Goal: Task Accomplishment & Management: Manage account settings

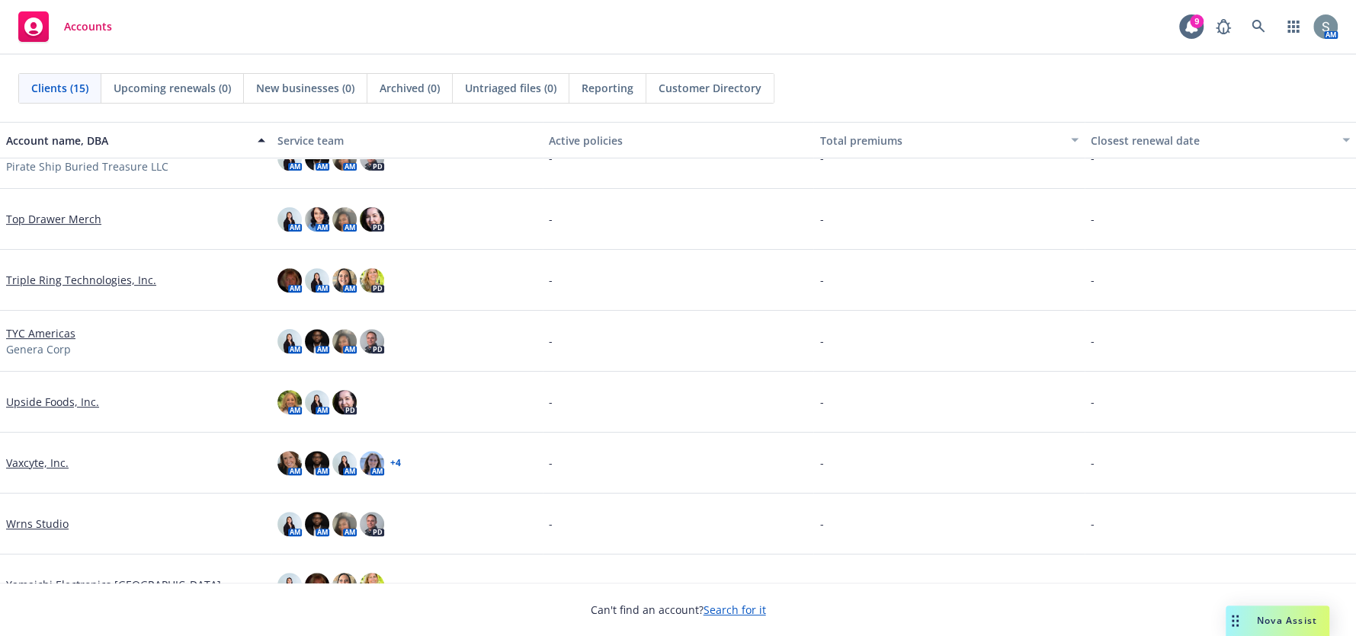
scroll to position [489, 0]
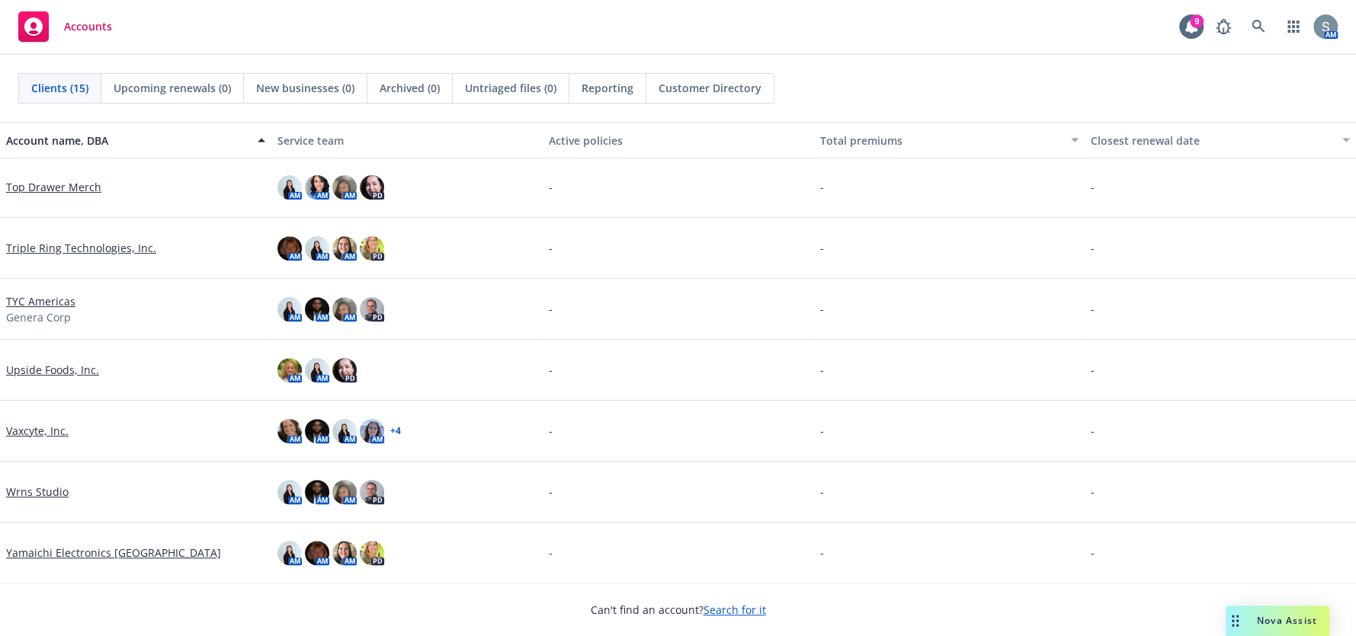
drag, startPoint x: 55, startPoint y: 547, endPoint x: 513, endPoint y: 547, distance: 458.0
click at [55, 547] on link "Yamaichi Electronics [GEOGRAPHIC_DATA]" at bounding box center [113, 553] width 215 height 16
click at [92, 555] on link "Yamaichi Electronics USA" at bounding box center [113, 553] width 215 height 16
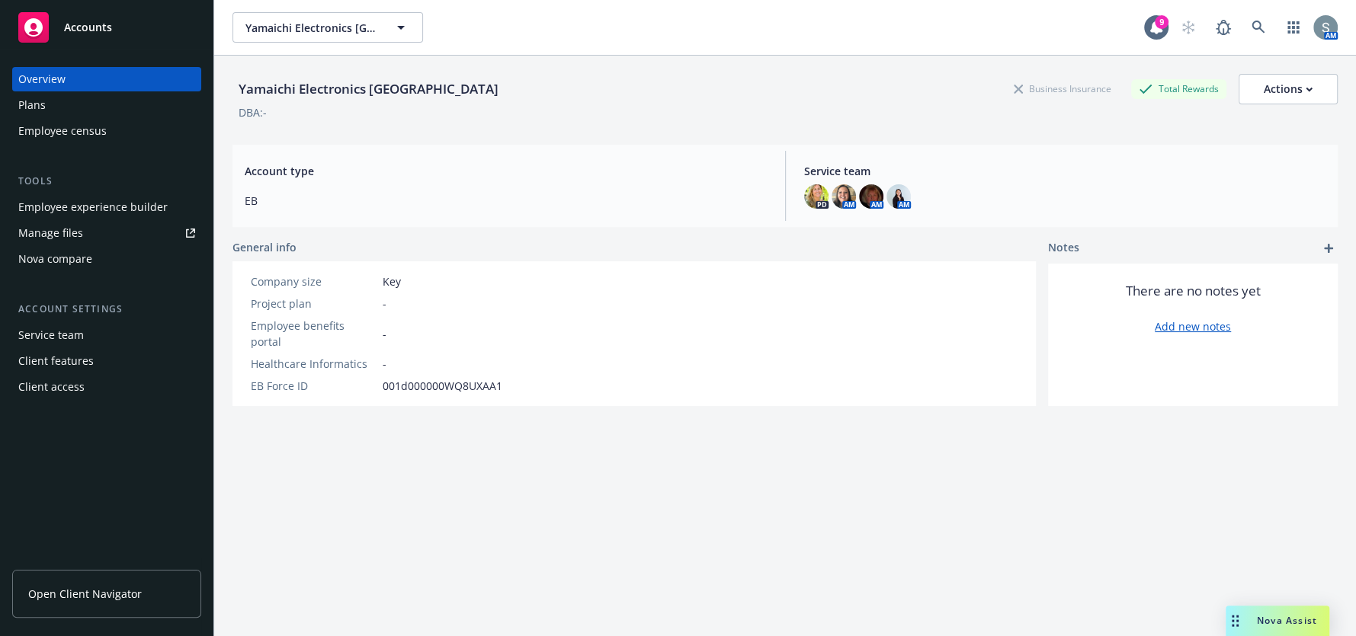
click at [101, 231] on link "Manage files" at bounding box center [106, 233] width 189 height 24
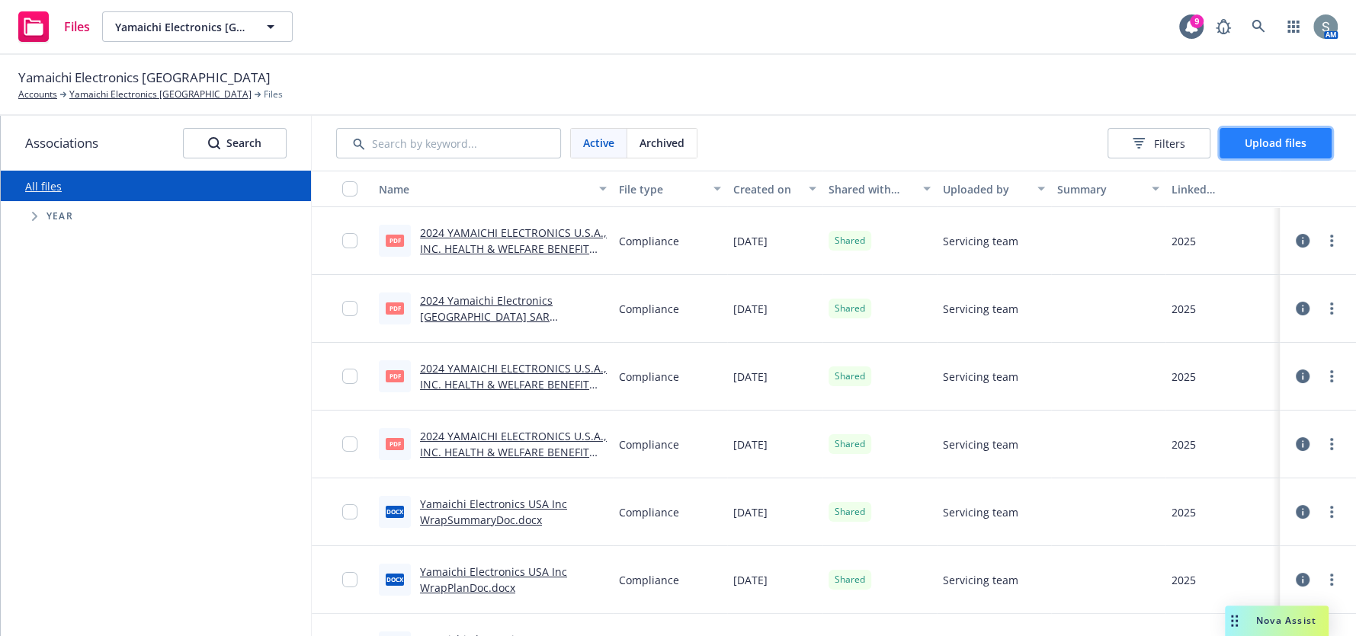
click at [1304, 152] on button "Upload files" at bounding box center [1275, 143] width 112 height 30
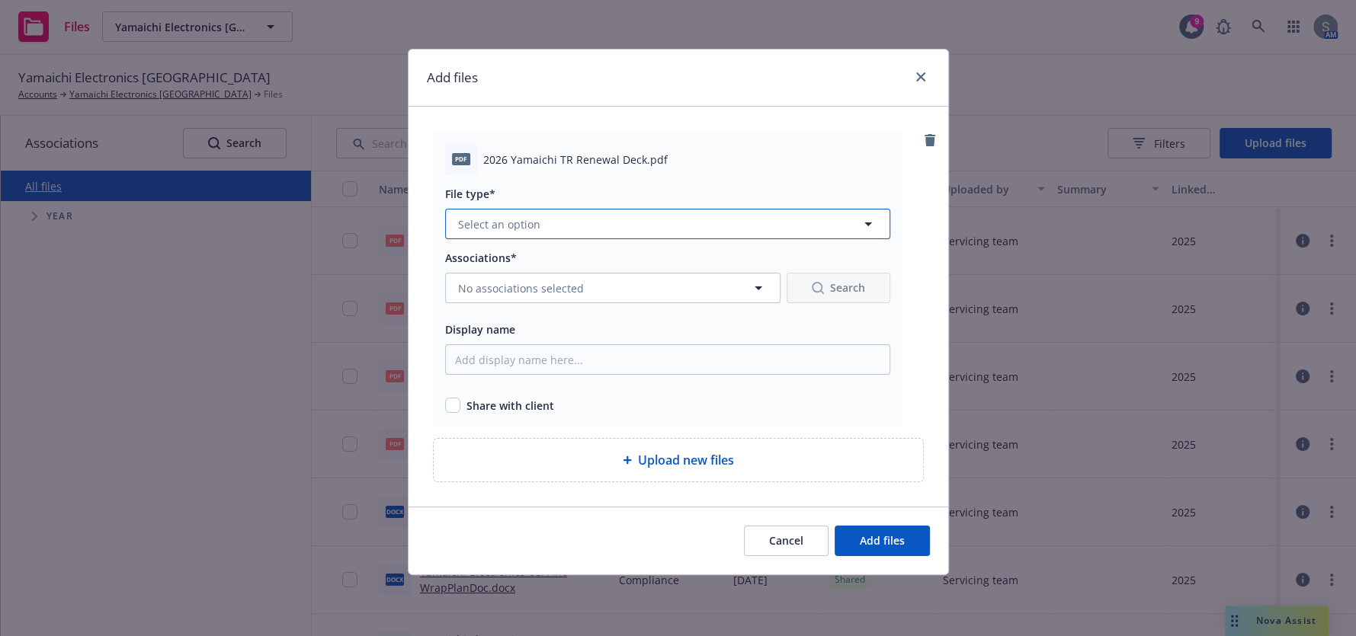
click at [614, 235] on button "Select an option" at bounding box center [667, 224] width 445 height 30
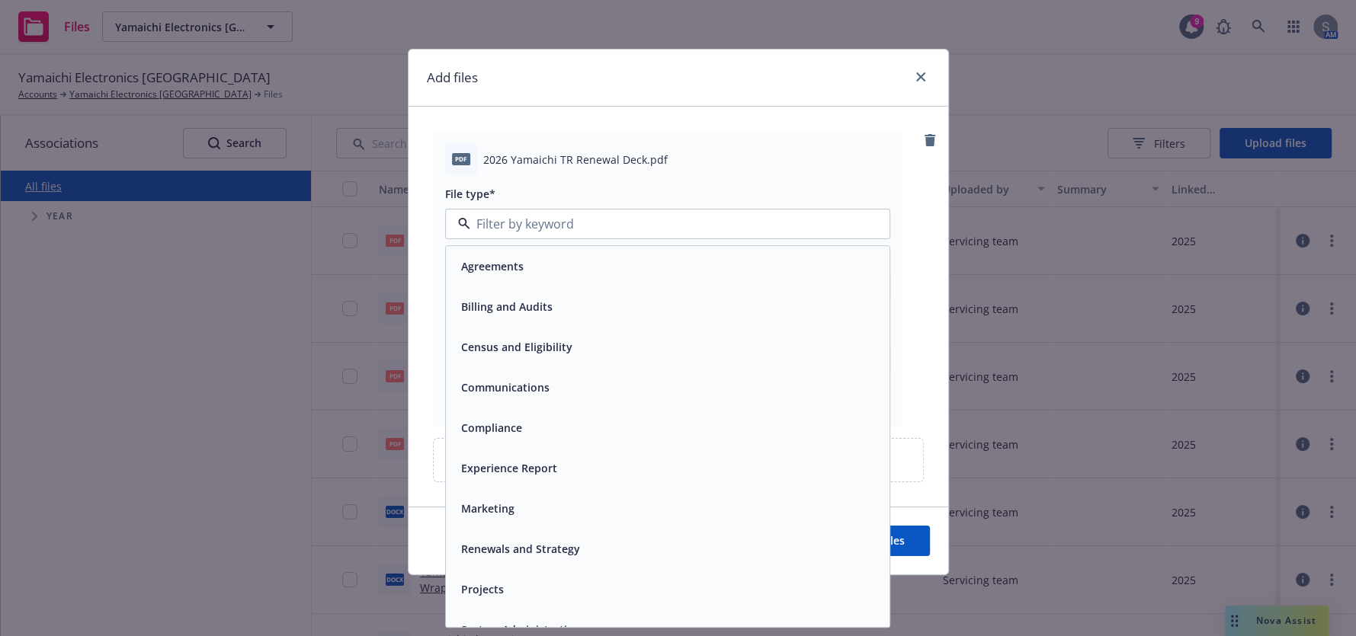
click at [648, 535] on div "Renewals and Strategy" at bounding box center [668, 550] width 444 height 40
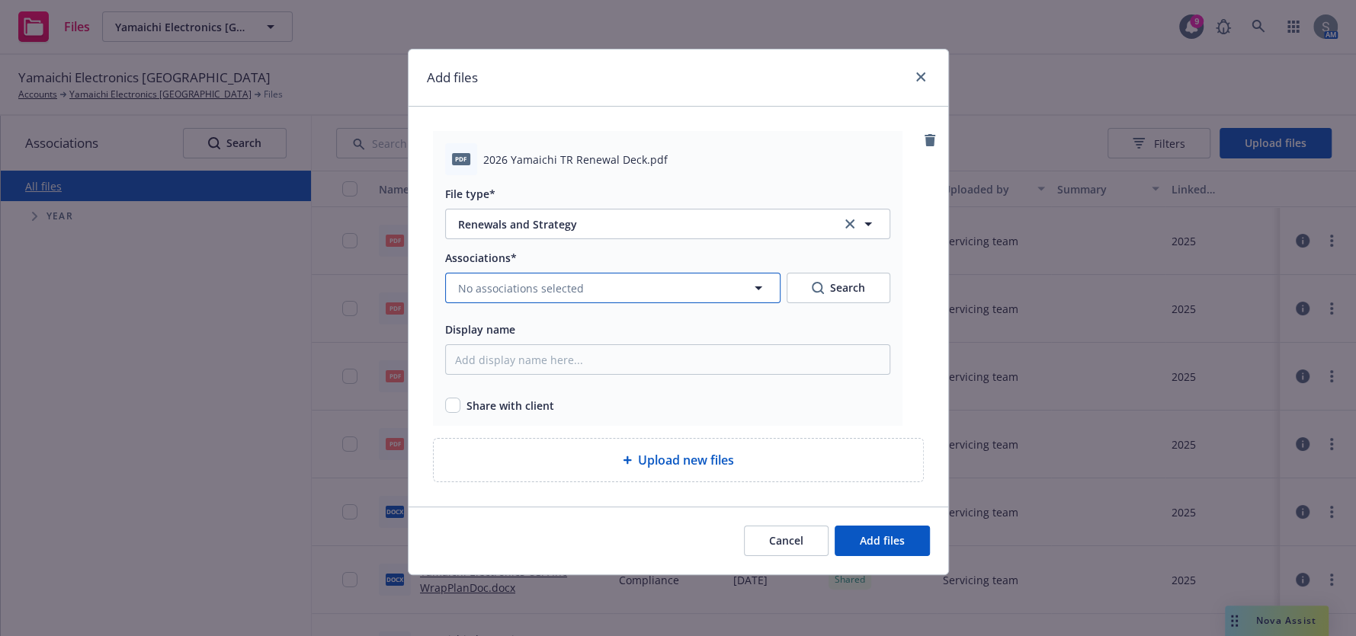
click at [585, 294] on button "No associations selected" at bounding box center [612, 288] width 335 height 30
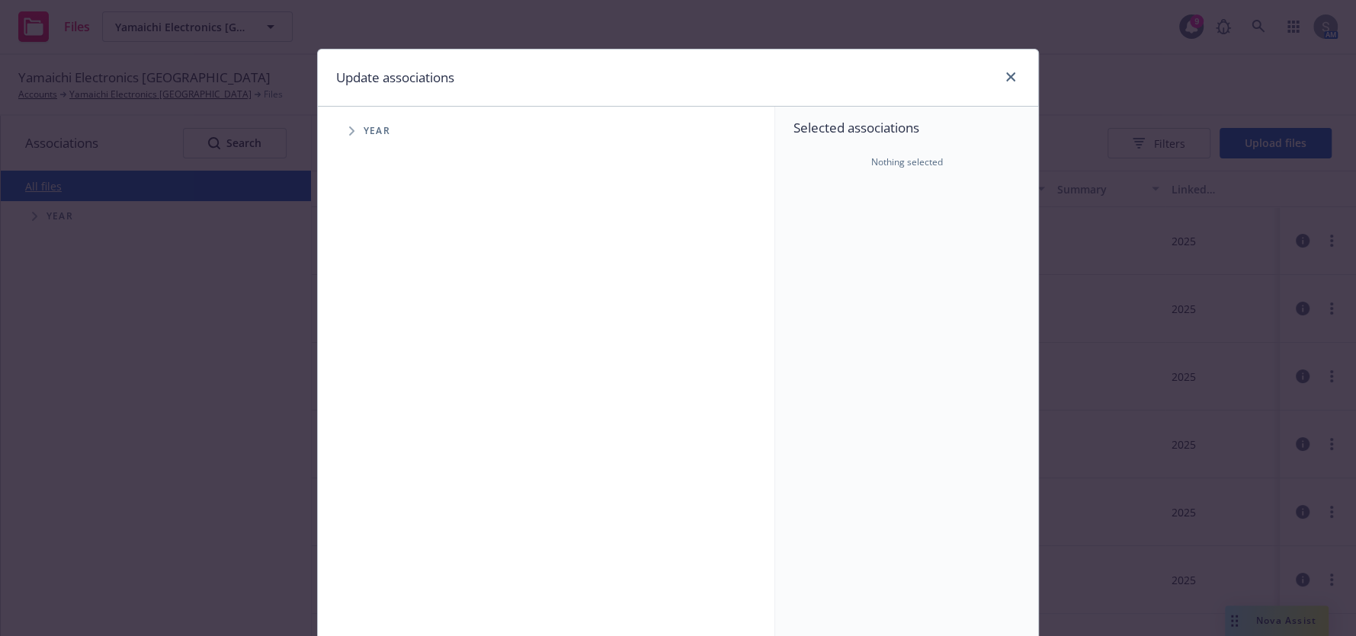
click at [352, 146] on div "Year" at bounding box center [553, 131] width 441 height 30
click at [349, 134] on icon "Tree Example" at bounding box center [352, 131] width 6 height 9
click at [383, 366] on div "2026 Year" at bounding box center [406, 374] width 46 height 29
checkbox input "true"
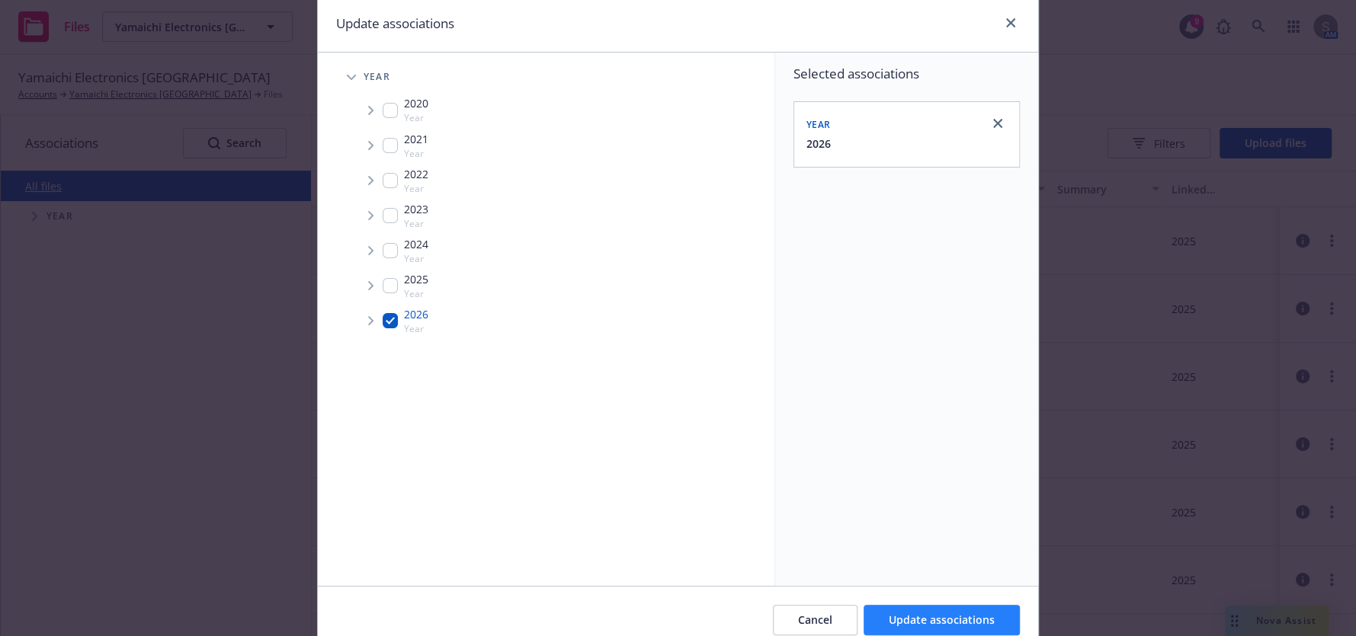
scroll to position [121, 0]
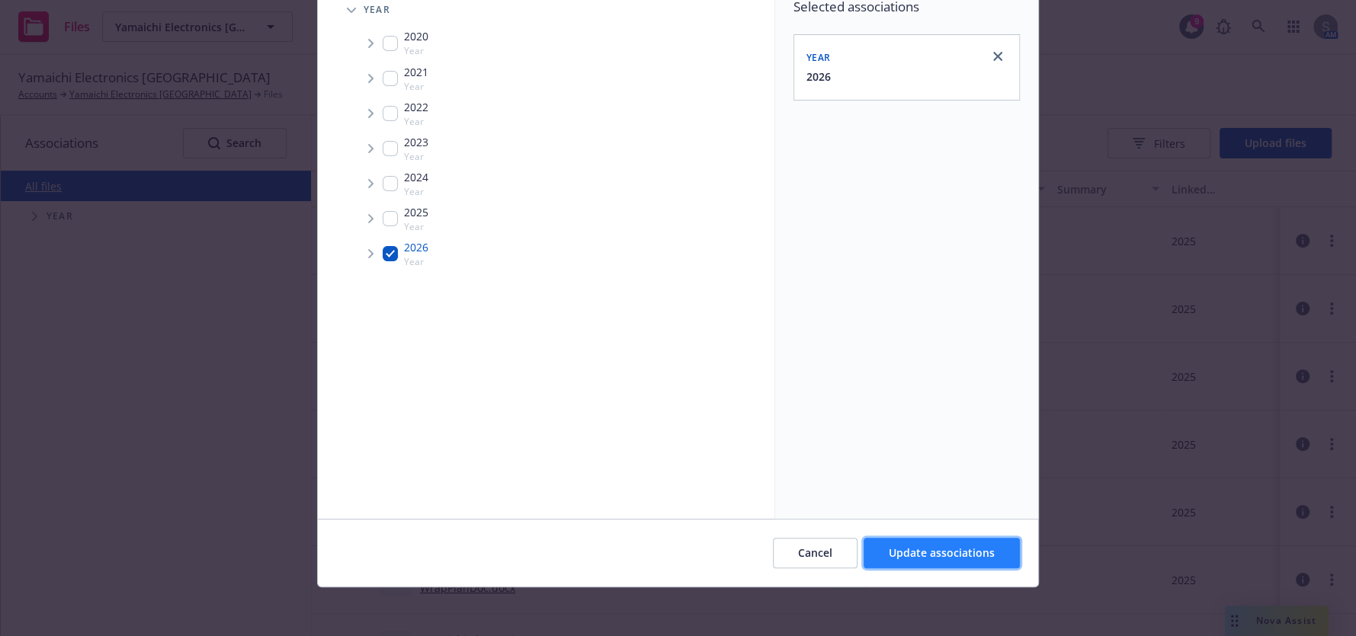
click at [902, 546] on span "Update associations" at bounding box center [942, 553] width 106 height 14
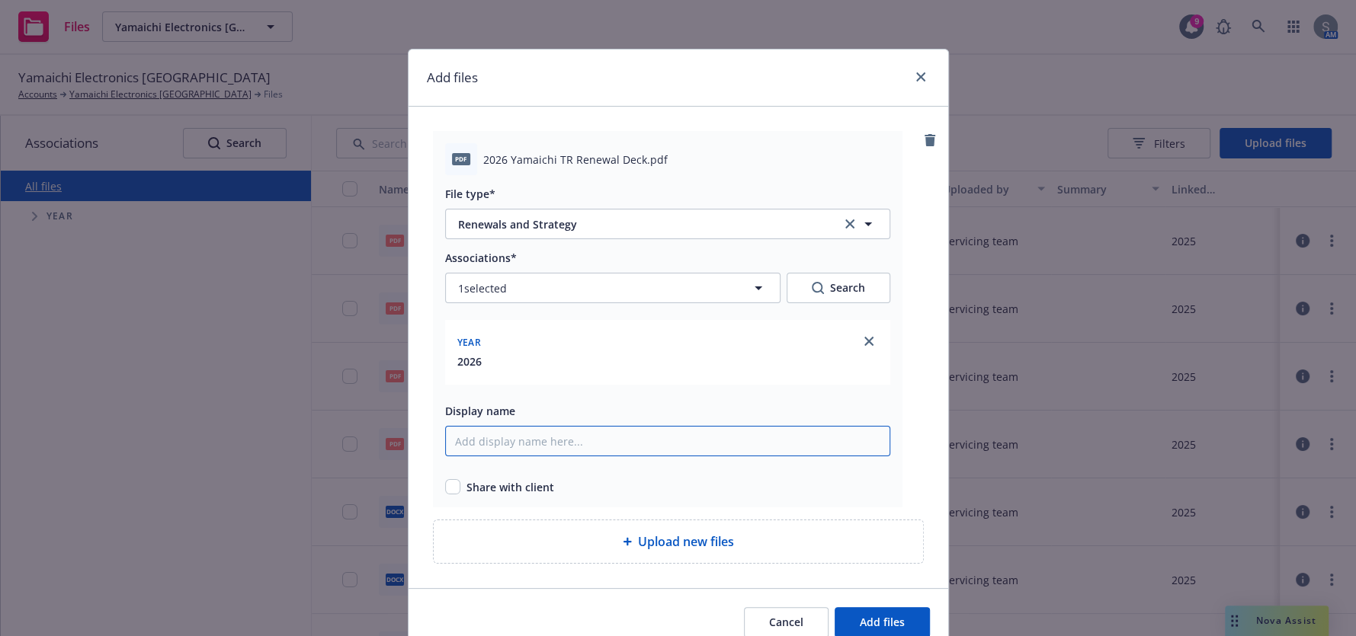
click at [560, 439] on input "Display name" at bounding box center [667, 441] width 445 height 30
click at [524, 444] on input "2026 Yamaichi Renewal Deck" at bounding box center [667, 441] width 445 height 30
type input "2026 Yamaichi TR Renewal Deck"
click at [476, 493] on span "Share with client" at bounding box center [510, 487] width 88 height 16
click at [448, 486] on input "checkbox" at bounding box center [452, 486] width 15 height 15
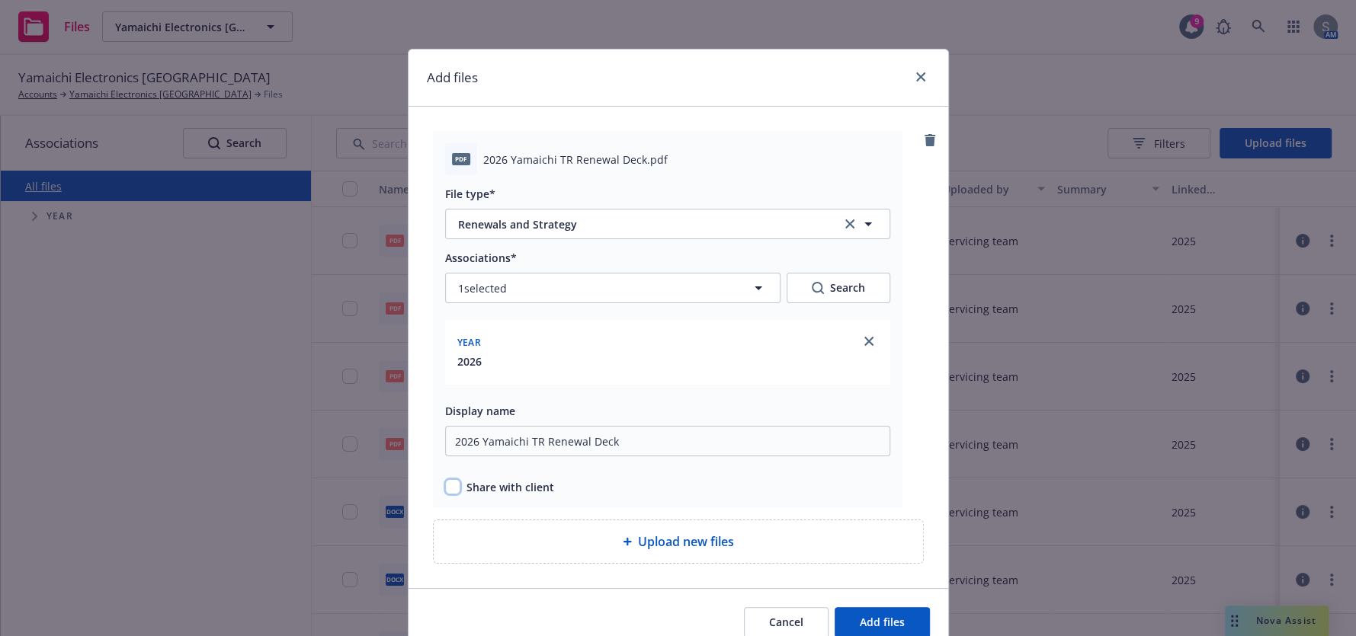
checkbox input "true"
click at [876, 616] on span "Add files" at bounding box center [882, 622] width 45 height 14
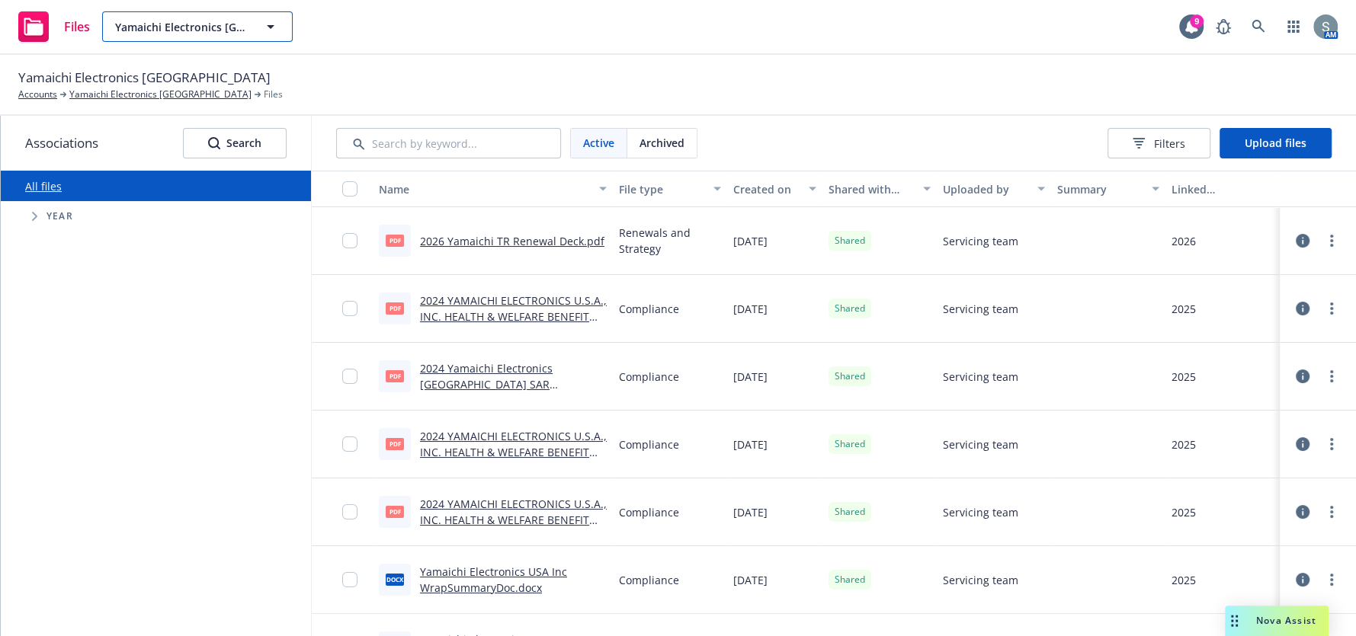
click at [272, 38] on button "Yamaichi Electronics USA" at bounding box center [197, 26] width 191 height 30
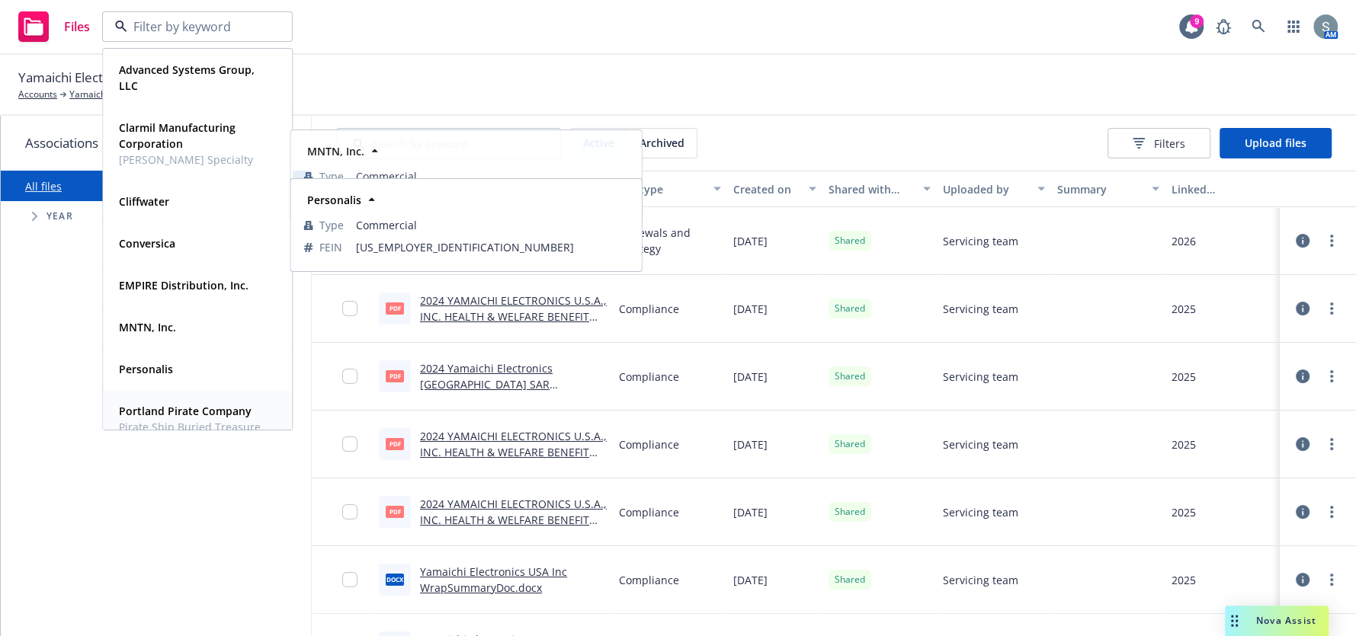
scroll to position [360, 0]
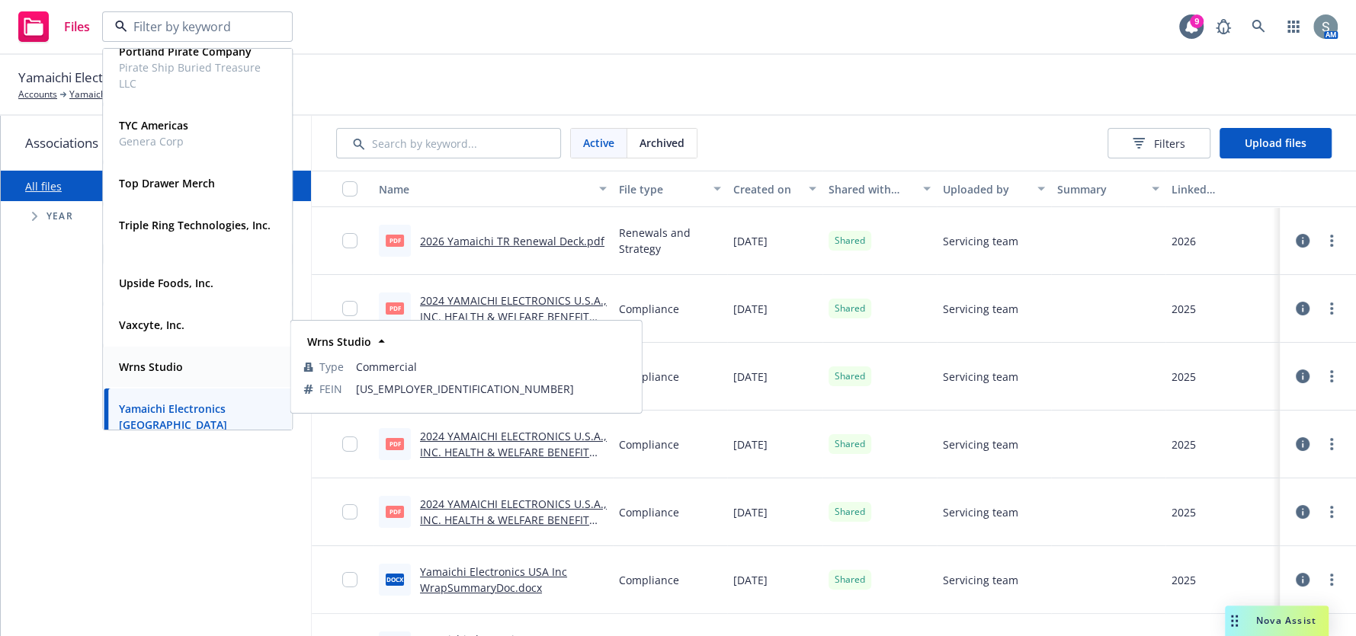
click at [184, 359] on div "Wrns Studio" at bounding box center [197, 367] width 169 height 22
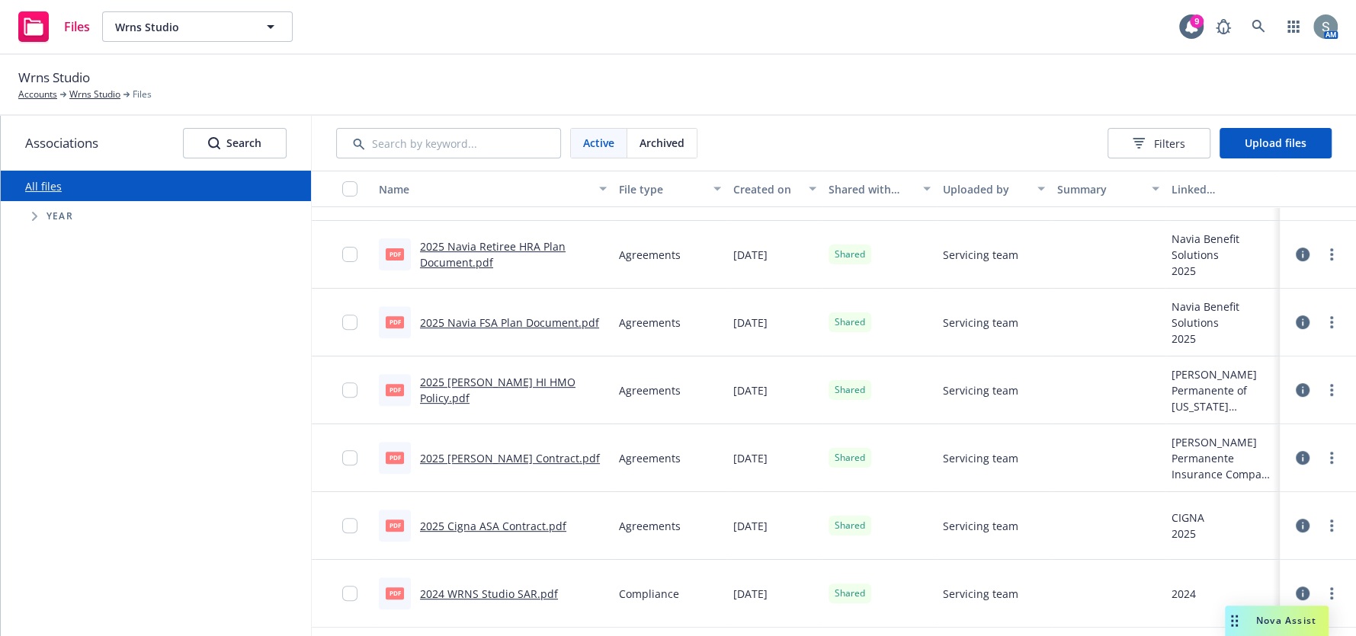
scroll to position [75, 0]
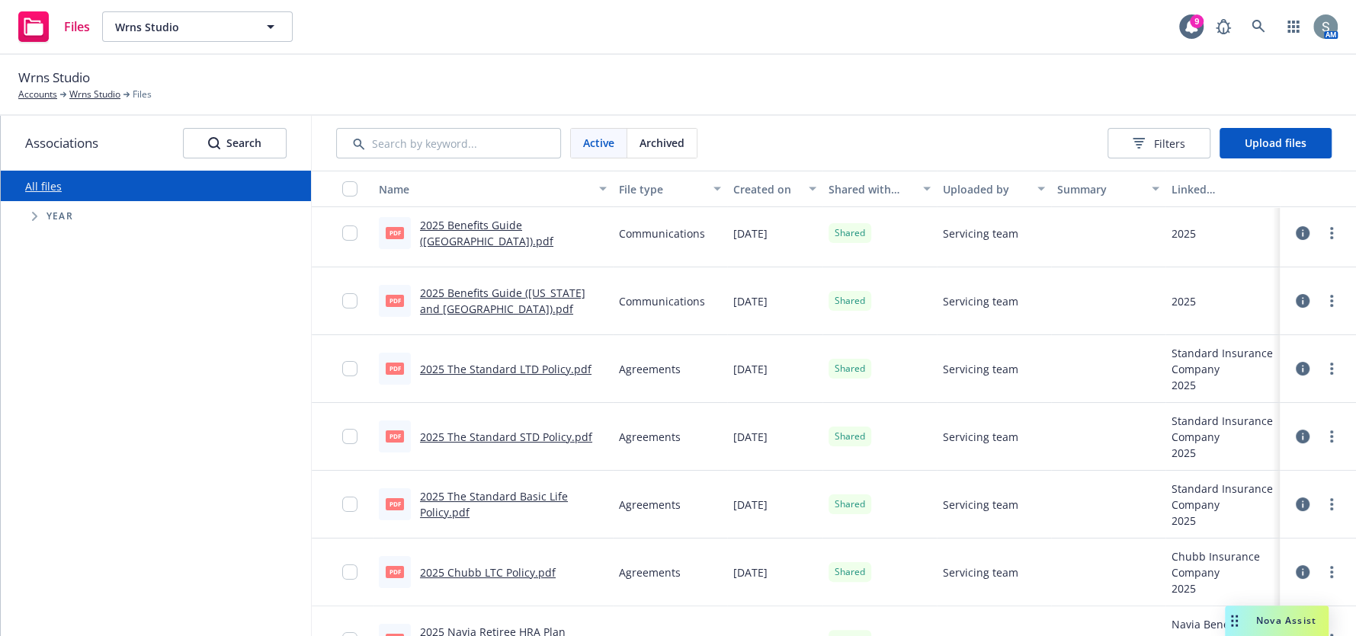
click at [37, 218] on icon "Tree Example" at bounding box center [35, 216] width 6 height 9
click at [82, 463] on div "2026 Year" at bounding box center [89, 460] width 46 height 29
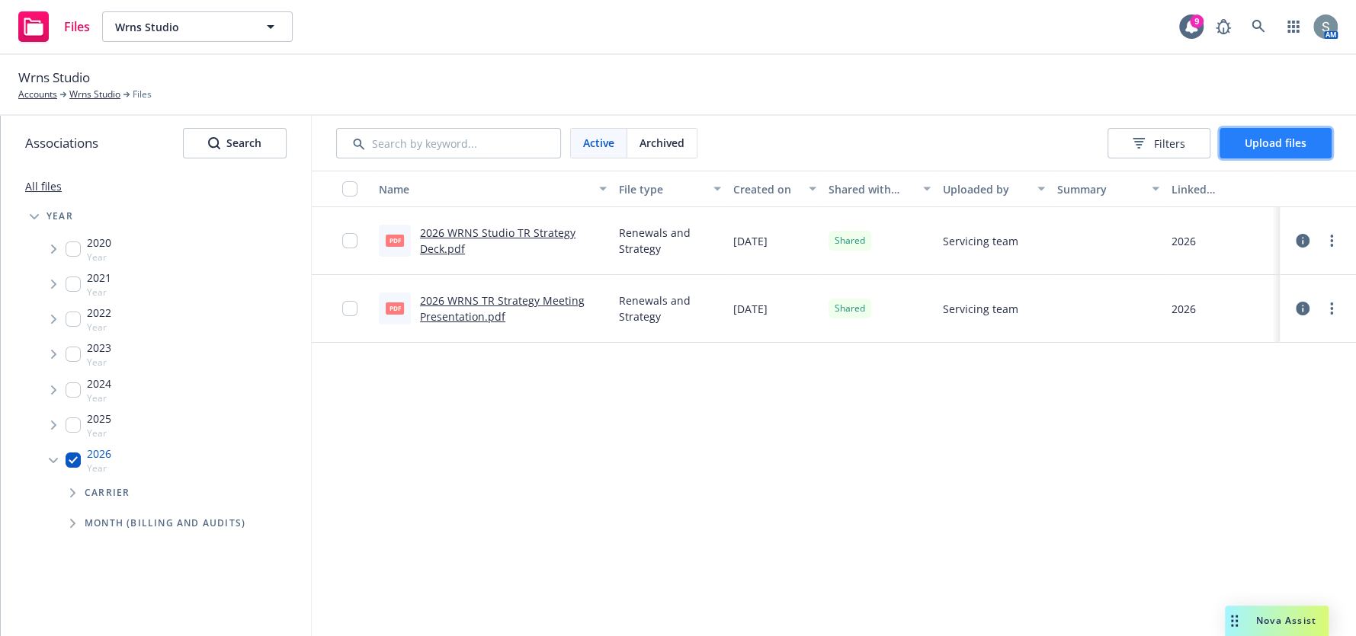
click at [1263, 148] on span "Upload files" at bounding box center [1275, 143] width 62 height 14
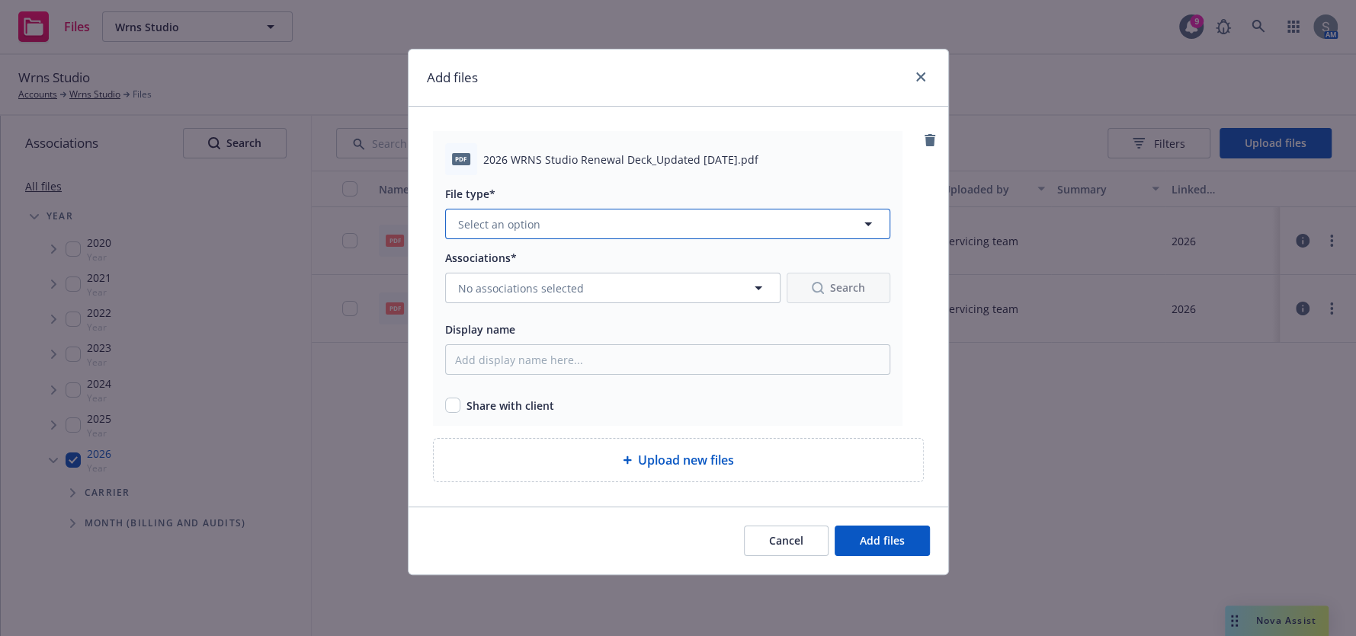
click at [643, 228] on button "Select an option" at bounding box center [667, 224] width 445 height 30
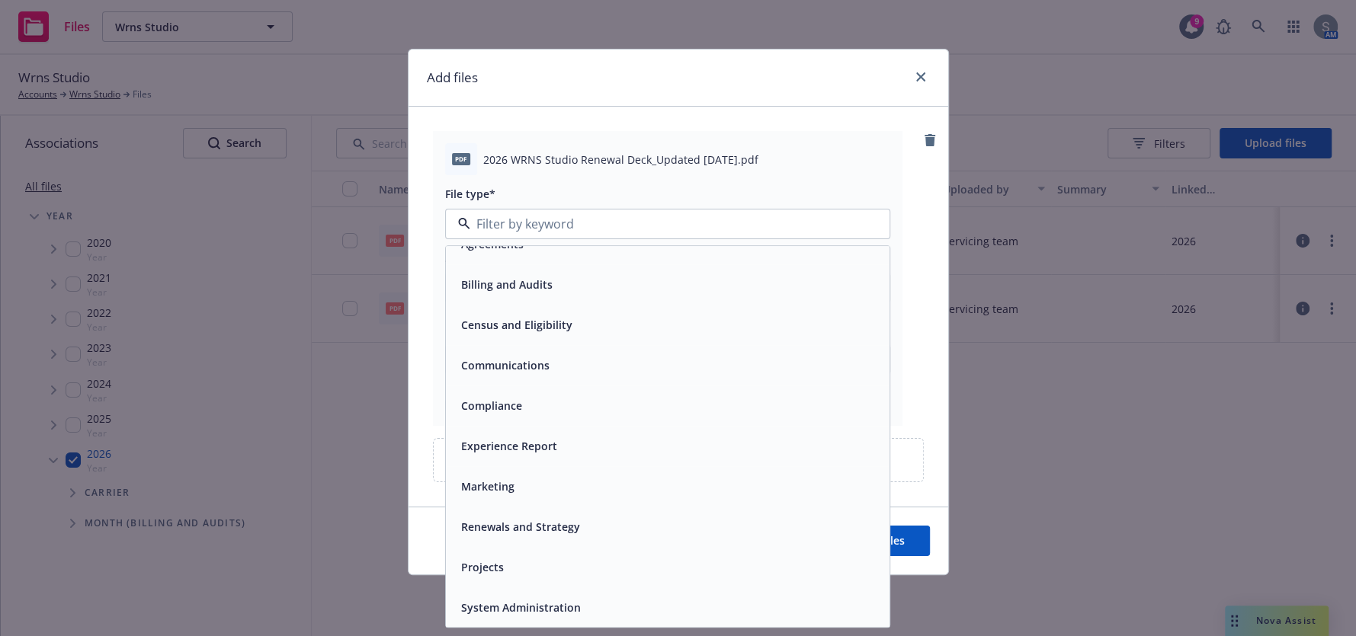
click at [570, 524] on span "Renewals and Strategy" at bounding box center [520, 528] width 119 height 16
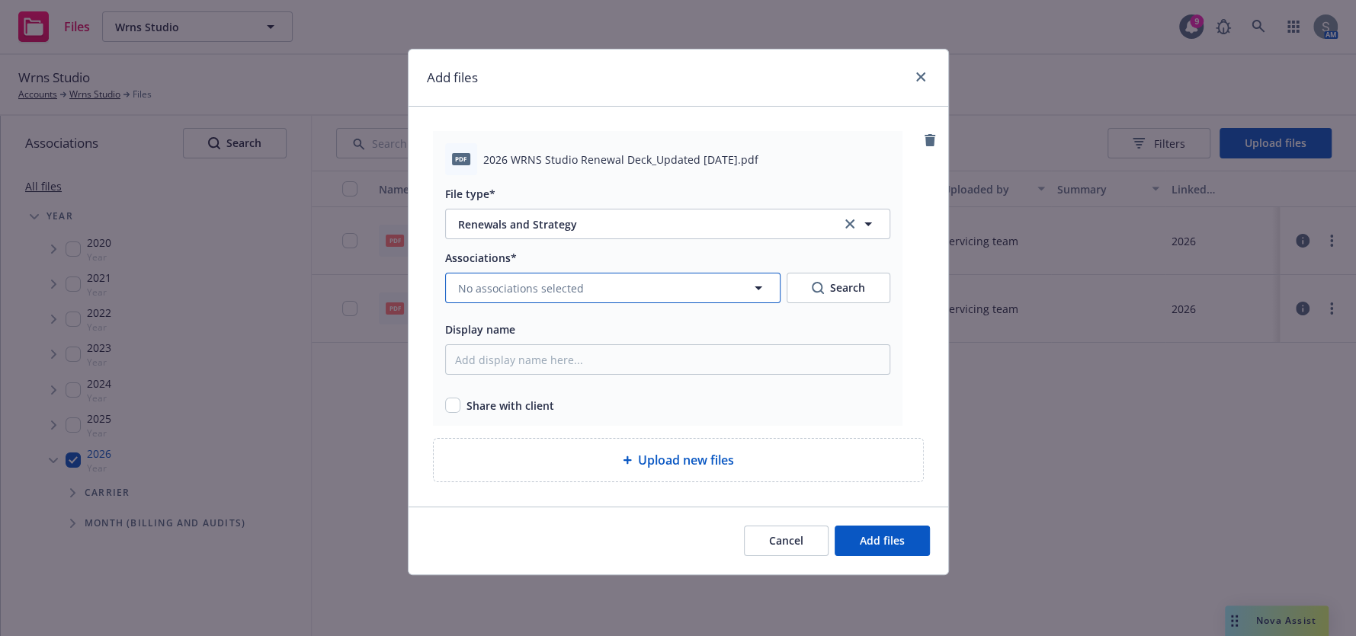
click at [524, 299] on button "No associations selected" at bounding box center [612, 288] width 335 height 30
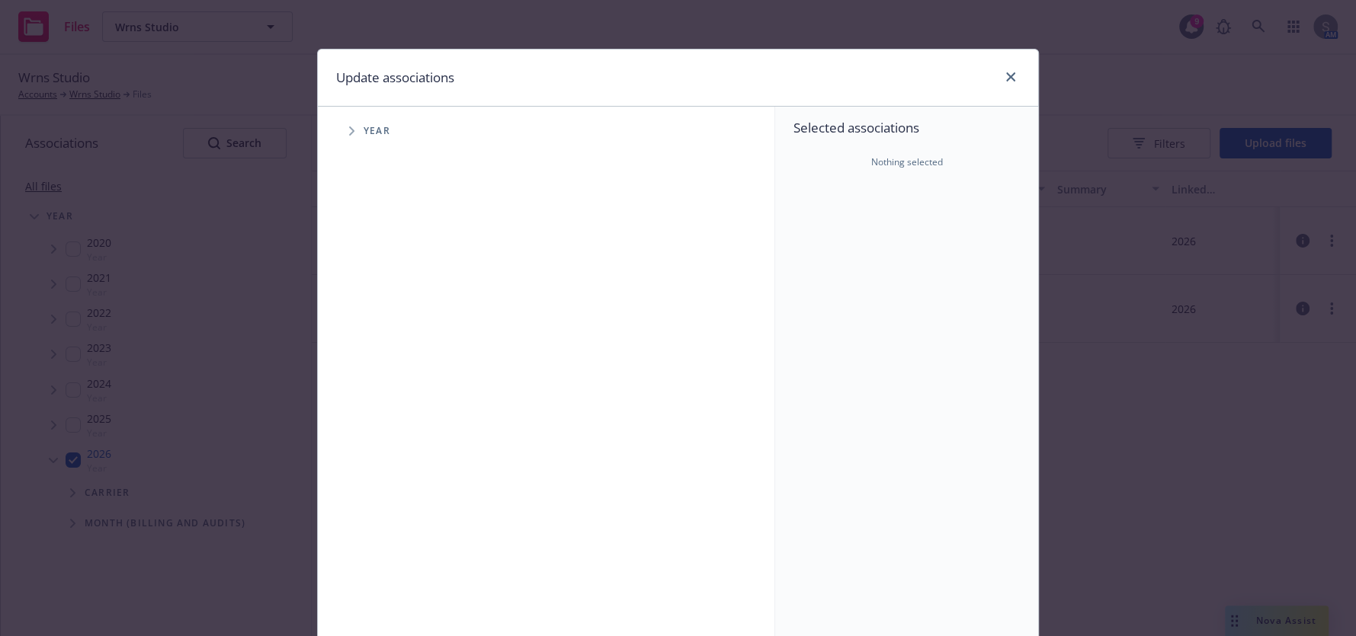
click at [340, 132] on span "Tree Example" at bounding box center [351, 131] width 24 height 24
click at [388, 376] on input "Tree Example" at bounding box center [390, 374] width 15 height 15
drag, startPoint x: 385, startPoint y: 374, endPoint x: 393, endPoint y: 377, distance: 8.9
click at [384, 374] on input "Tree Example" at bounding box center [390, 374] width 15 height 15
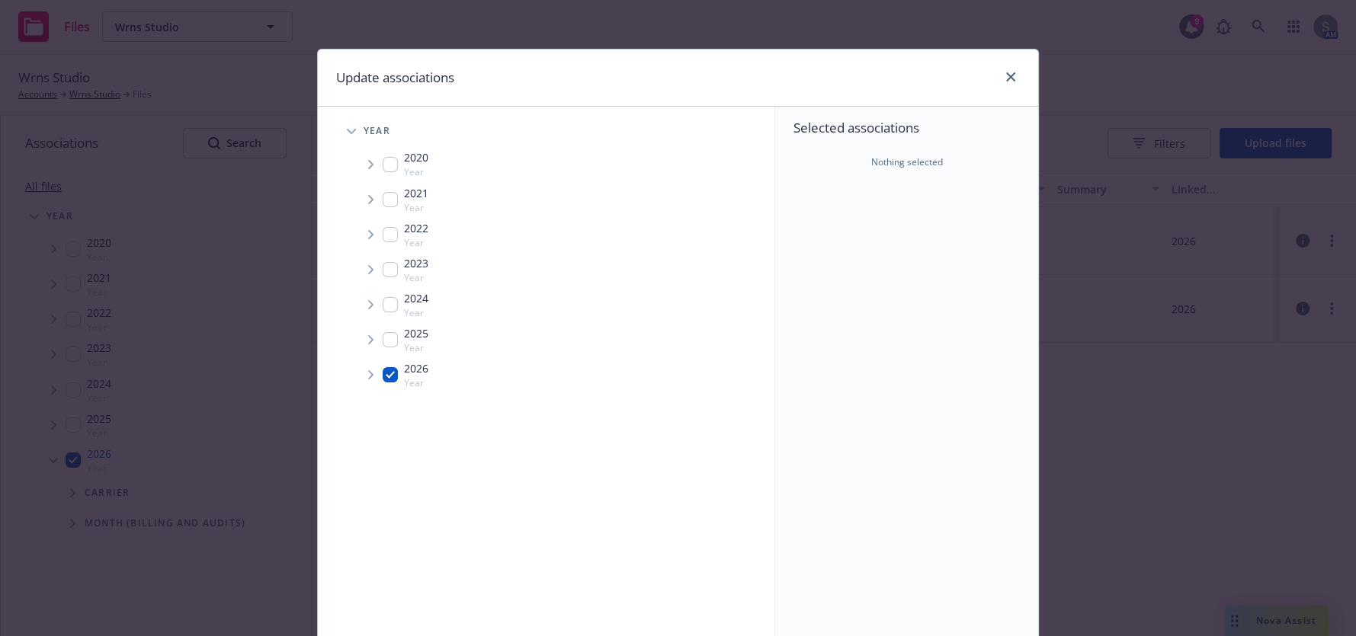
checkbox input "true"
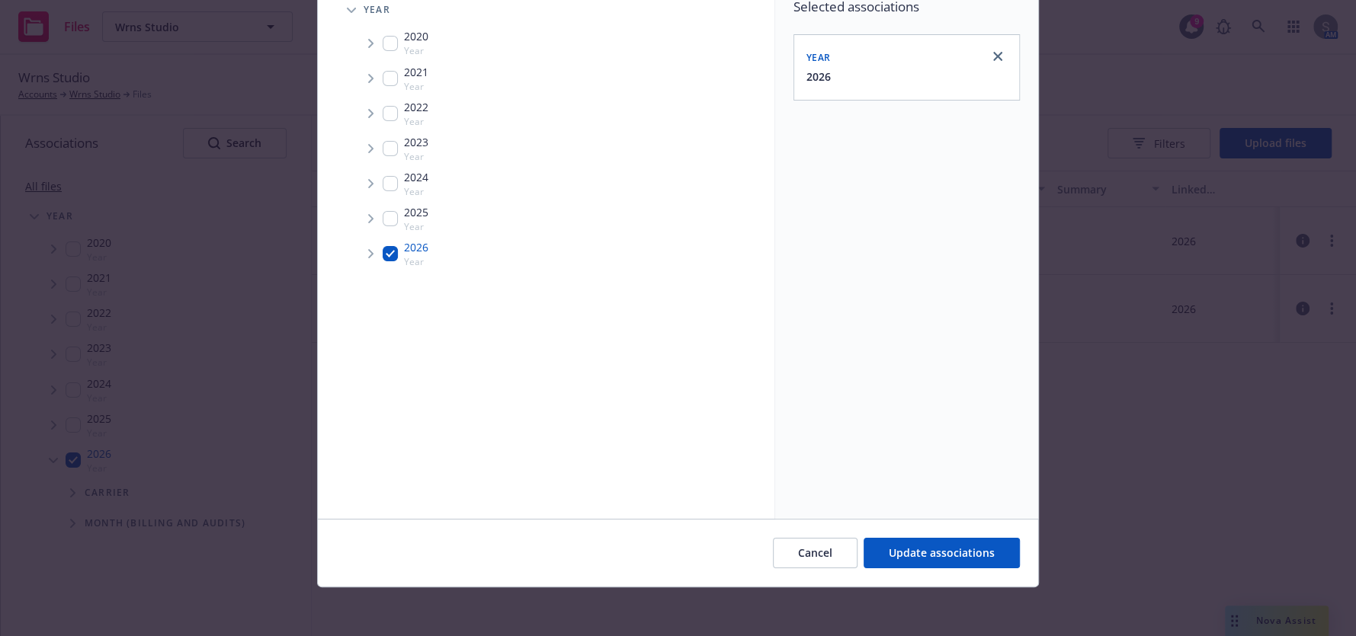
click at [902, 570] on div "Cancel Update associations" at bounding box center [678, 553] width 720 height 68
click at [898, 565] on button "Update associations" at bounding box center [941, 553] width 156 height 30
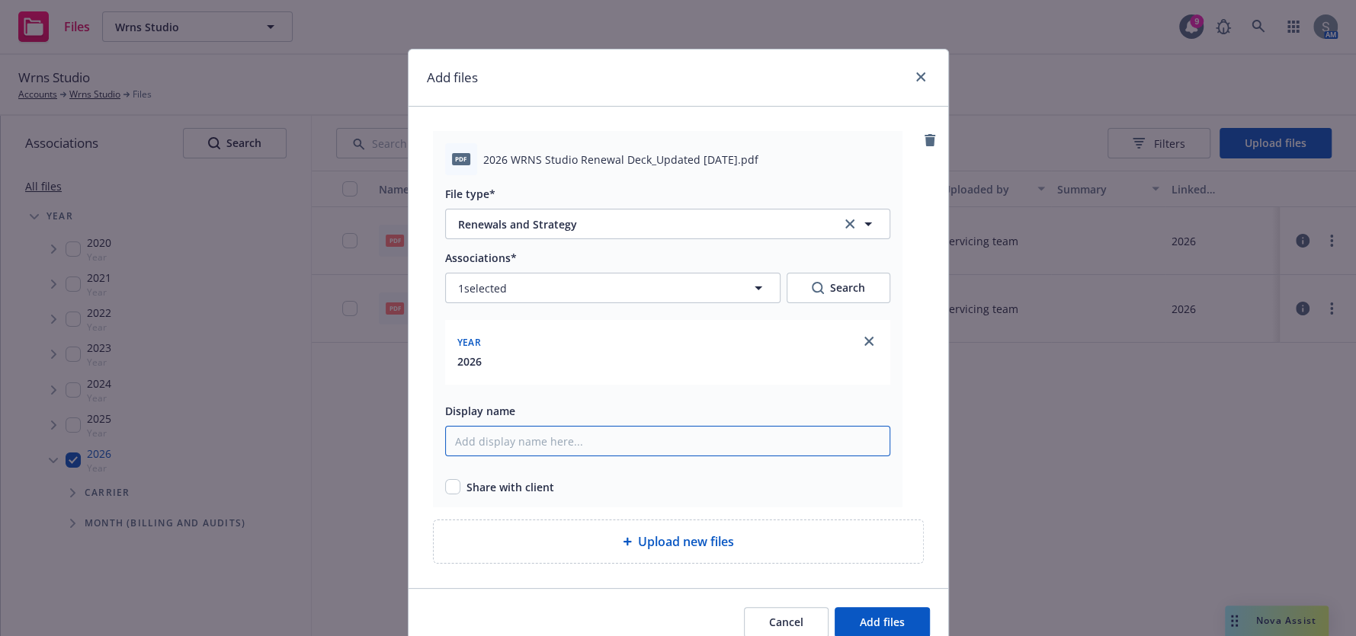
click at [578, 448] on input "Display name" at bounding box center [667, 441] width 445 height 30
type input "2026 WRNS Studio Renewal Deck Updated 9.15.25"
click at [876, 611] on button "Add files" at bounding box center [881, 622] width 95 height 30
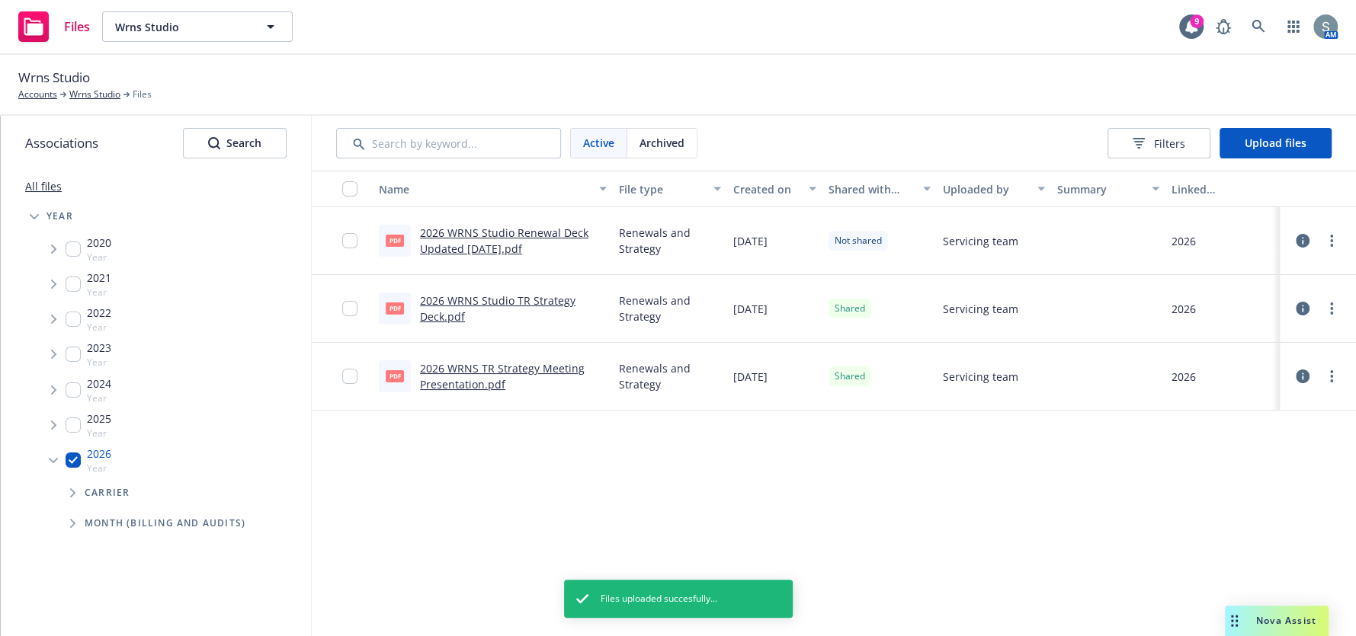
click at [168, 9] on div "Files Wrns Studio Wrns Studio 9 AM" at bounding box center [678, 27] width 1356 height 55
click at [168, 18] on button "Wrns Studio" at bounding box center [197, 26] width 191 height 30
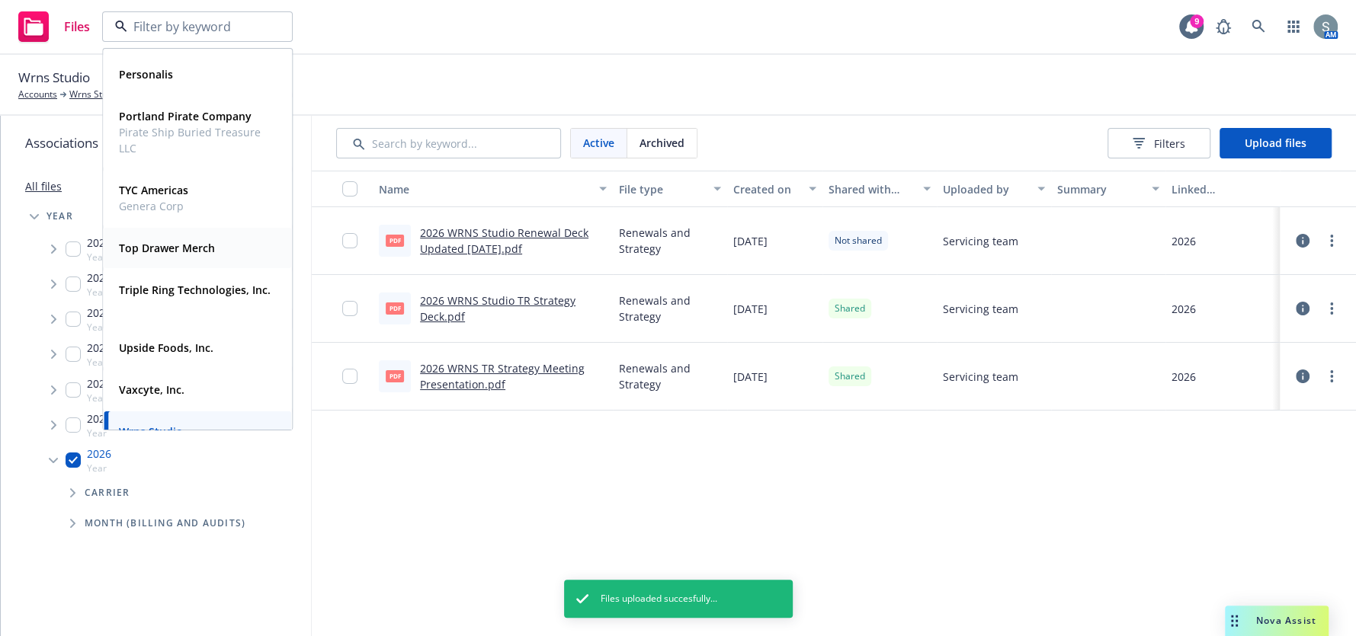
scroll to position [360, 0]
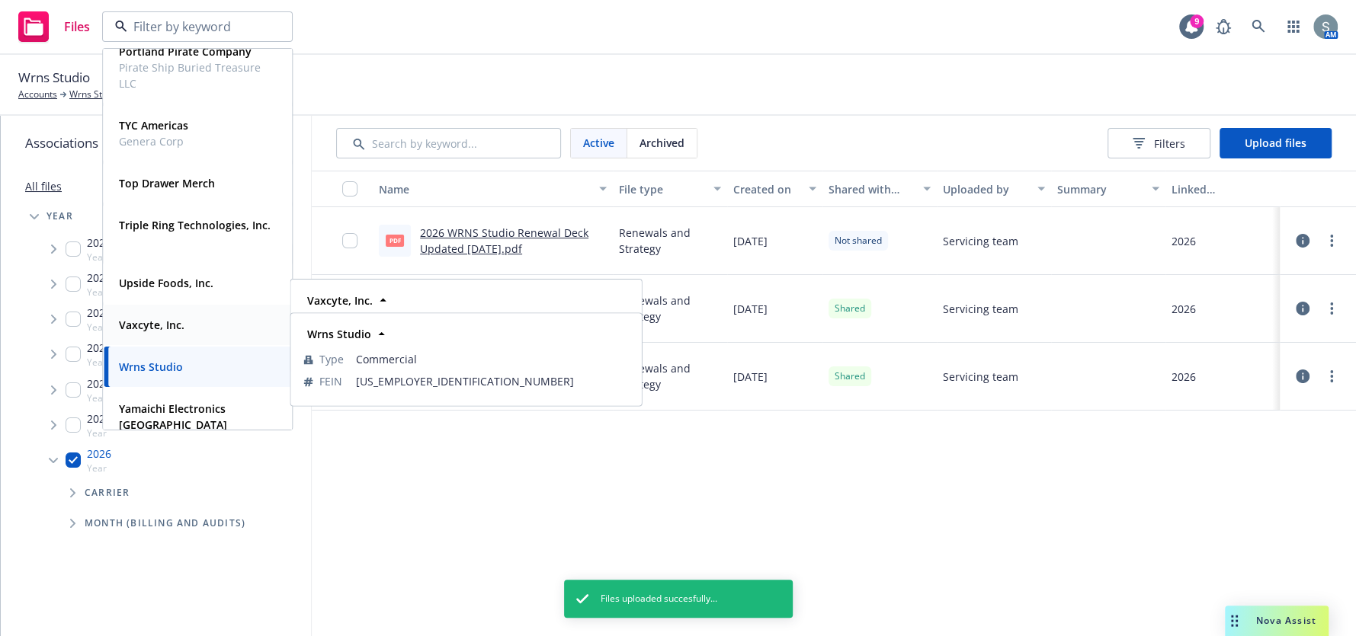
click at [189, 336] on div "Vaxcyte, Inc. Type Commercial FEIN 46-4233385" at bounding box center [197, 325] width 187 height 40
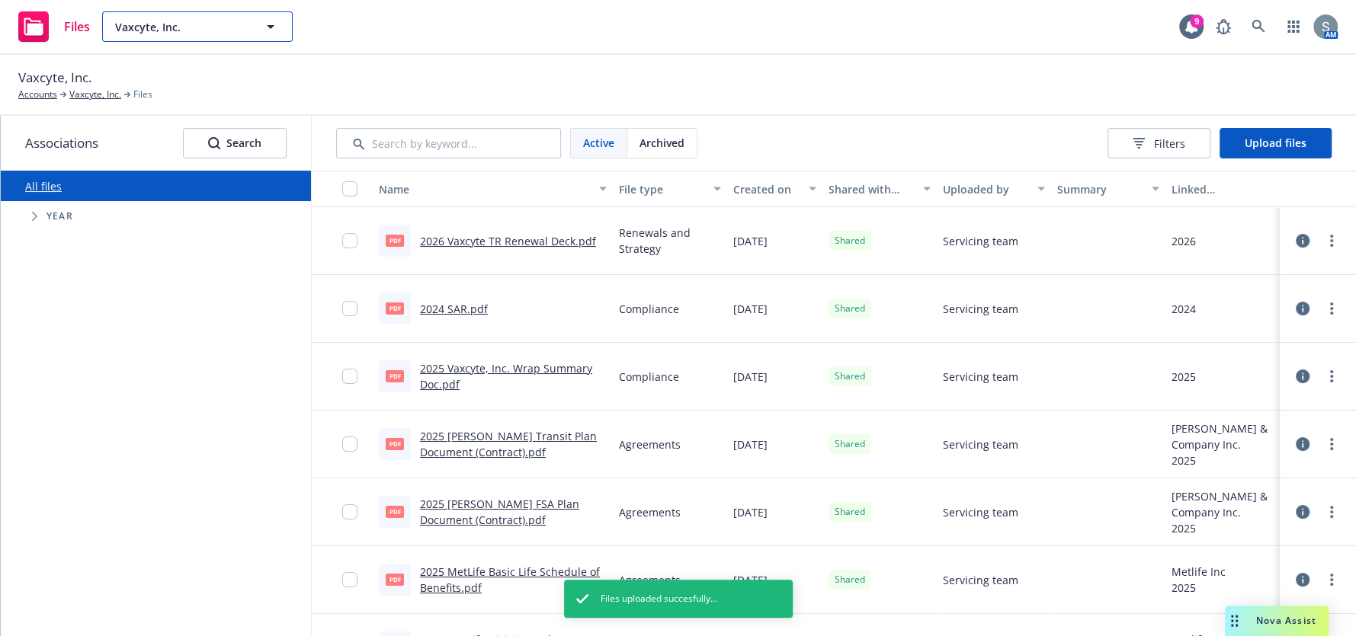
click at [198, 23] on span "Vaxcyte, Inc." at bounding box center [181, 27] width 132 height 16
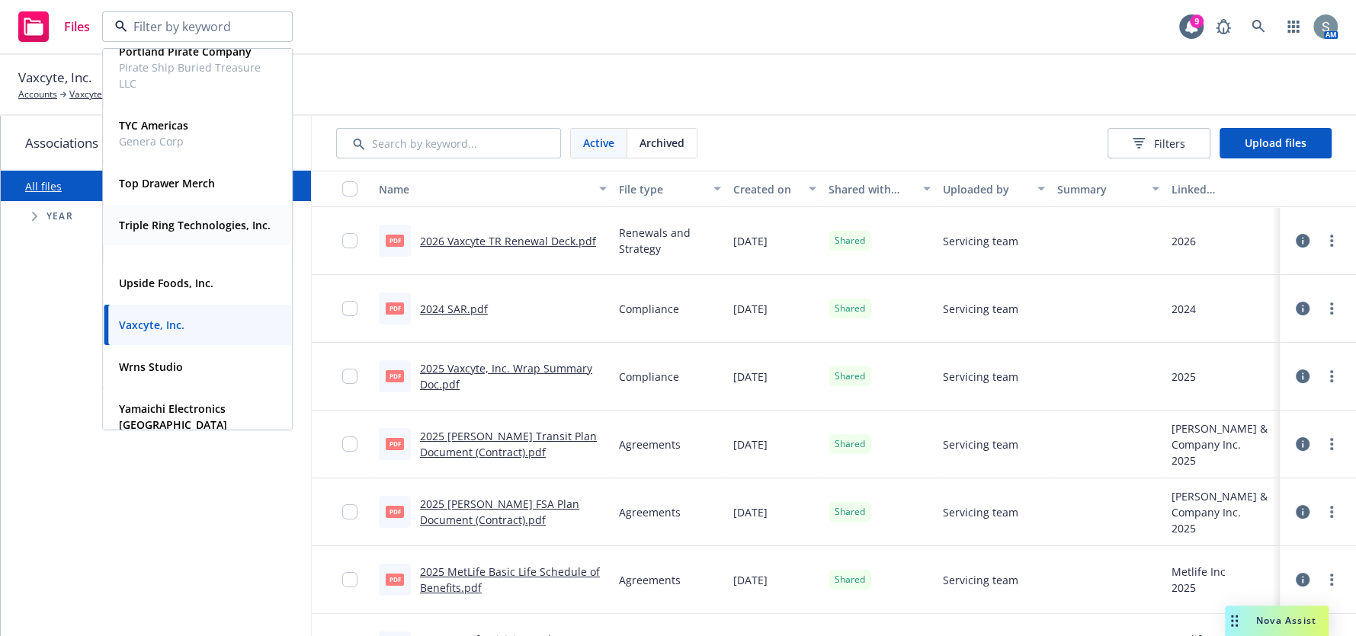
scroll to position [283, 0]
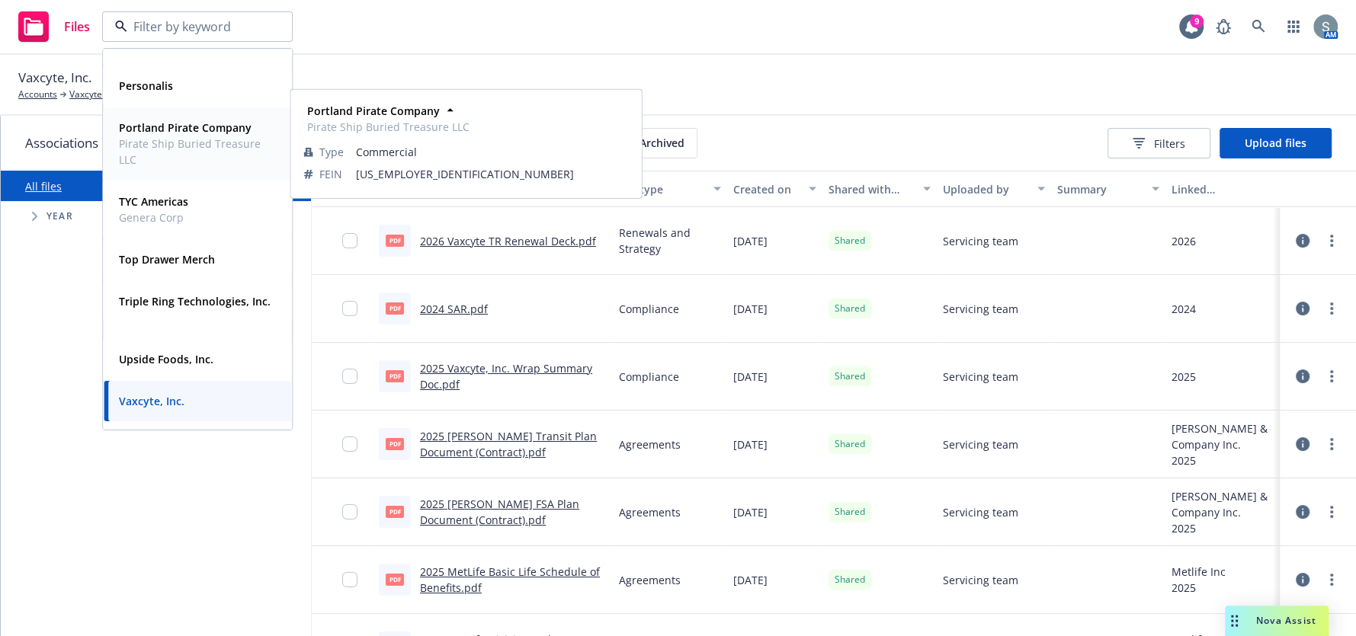
click at [195, 167] on div "Portland Pirate Company Pirate Ship Buried Treasure LLC" at bounding box center [194, 144] width 163 height 54
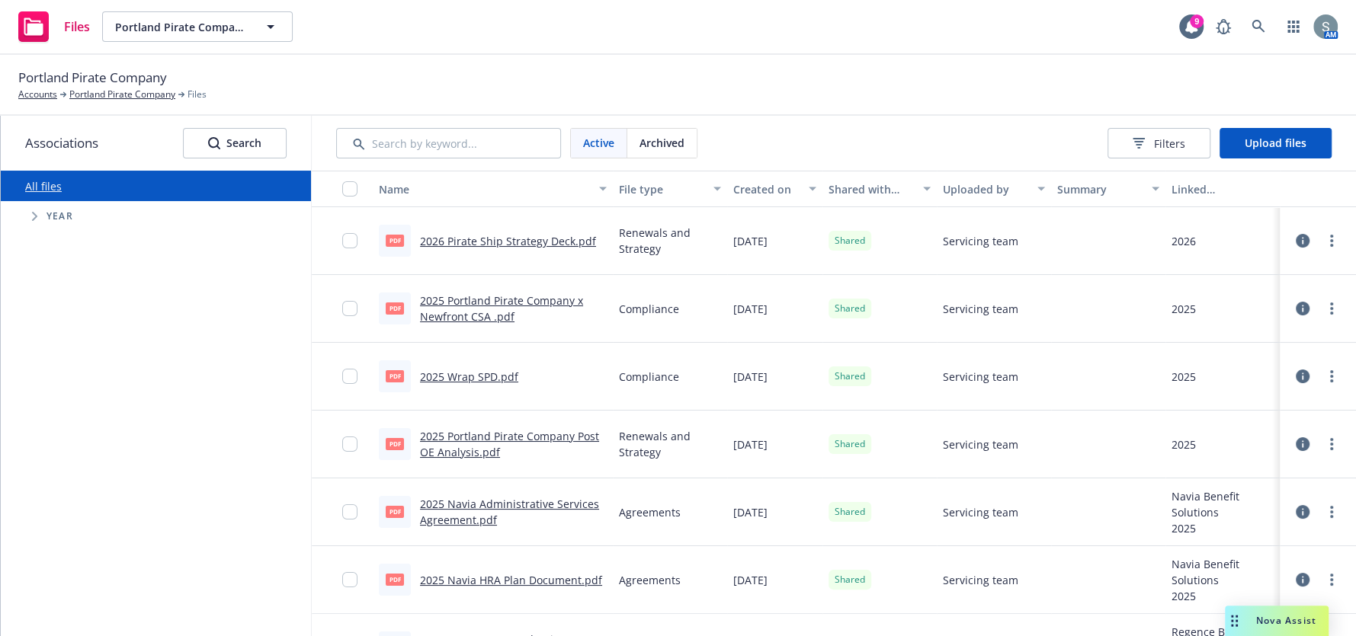
click at [193, 49] on div "Files Portland Pirate Company Portland Pirate Company 9 AM" at bounding box center [678, 27] width 1356 height 55
click at [196, 39] on button "Portland Pirate Company" at bounding box center [197, 26] width 191 height 30
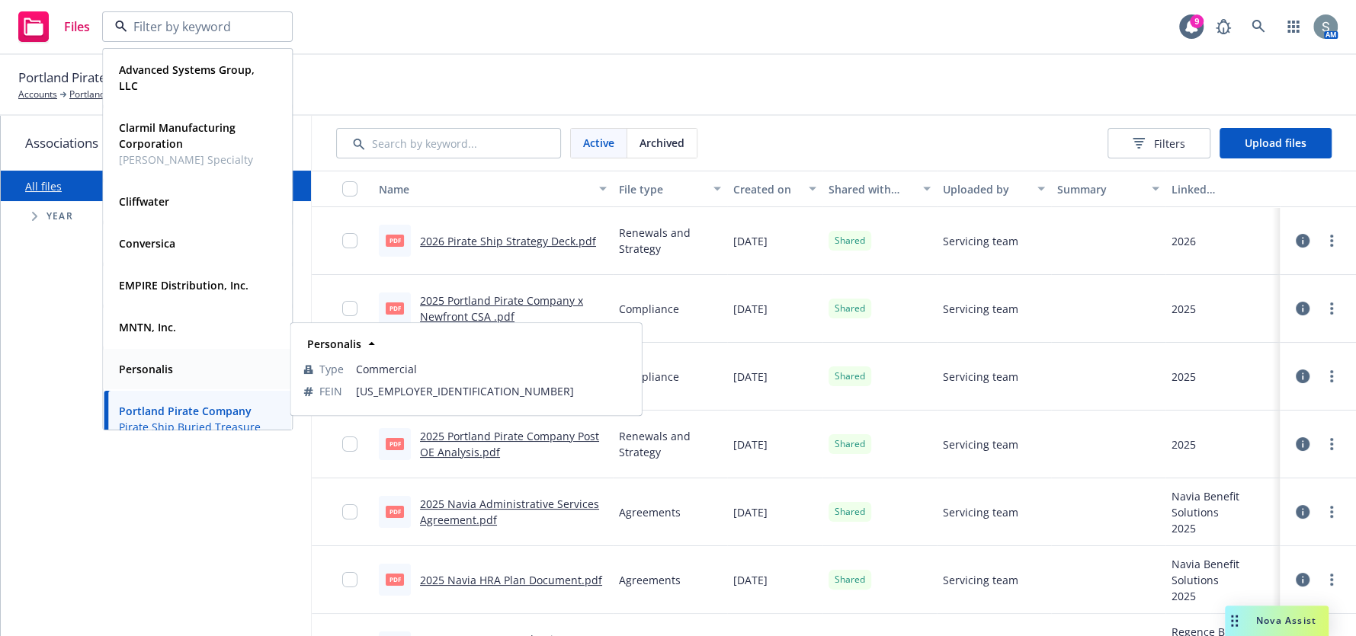
click at [203, 355] on div "Personalis Type Commercial FEIN 27-5411038" at bounding box center [197, 369] width 187 height 40
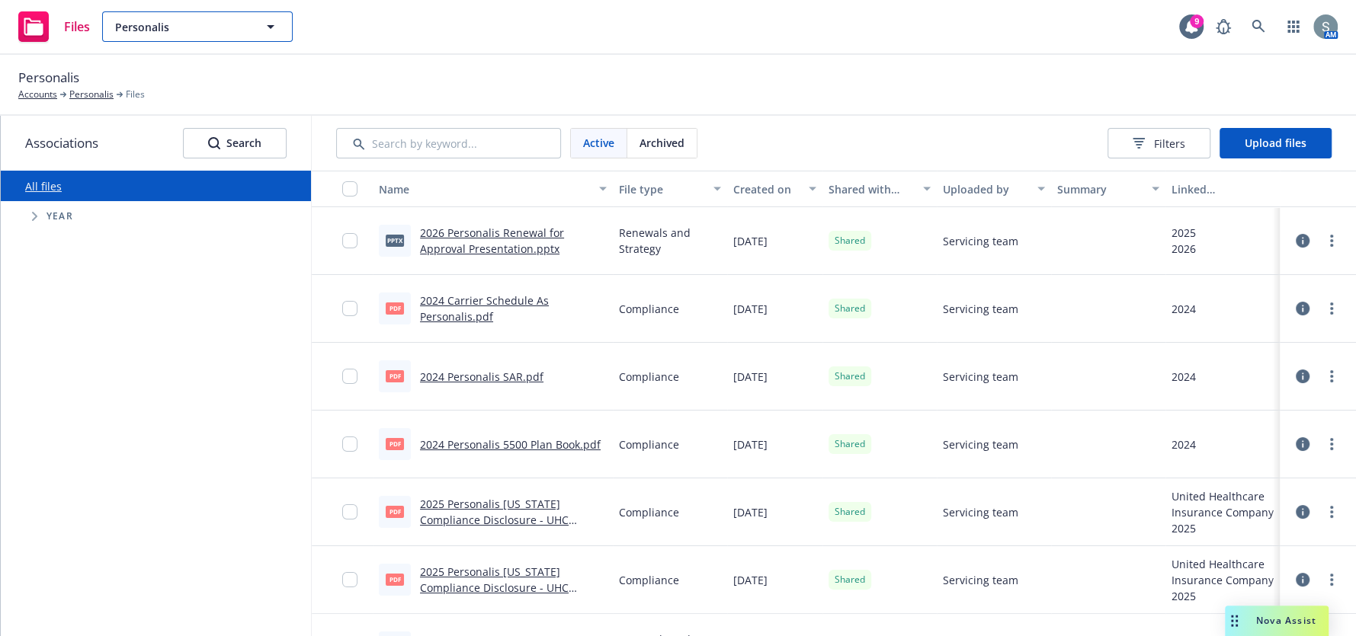
click at [233, 37] on button "Personalis" at bounding box center [197, 26] width 191 height 30
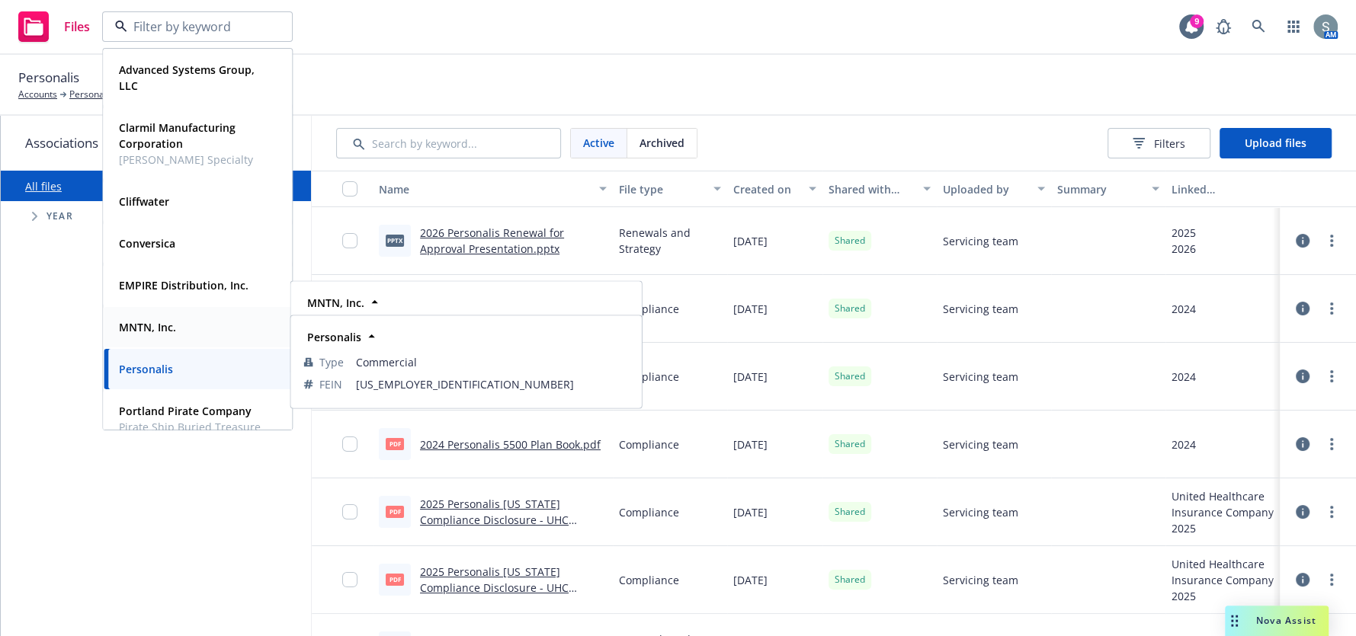
click at [232, 336] on div "MNTN, Inc." at bounding box center [197, 327] width 169 height 22
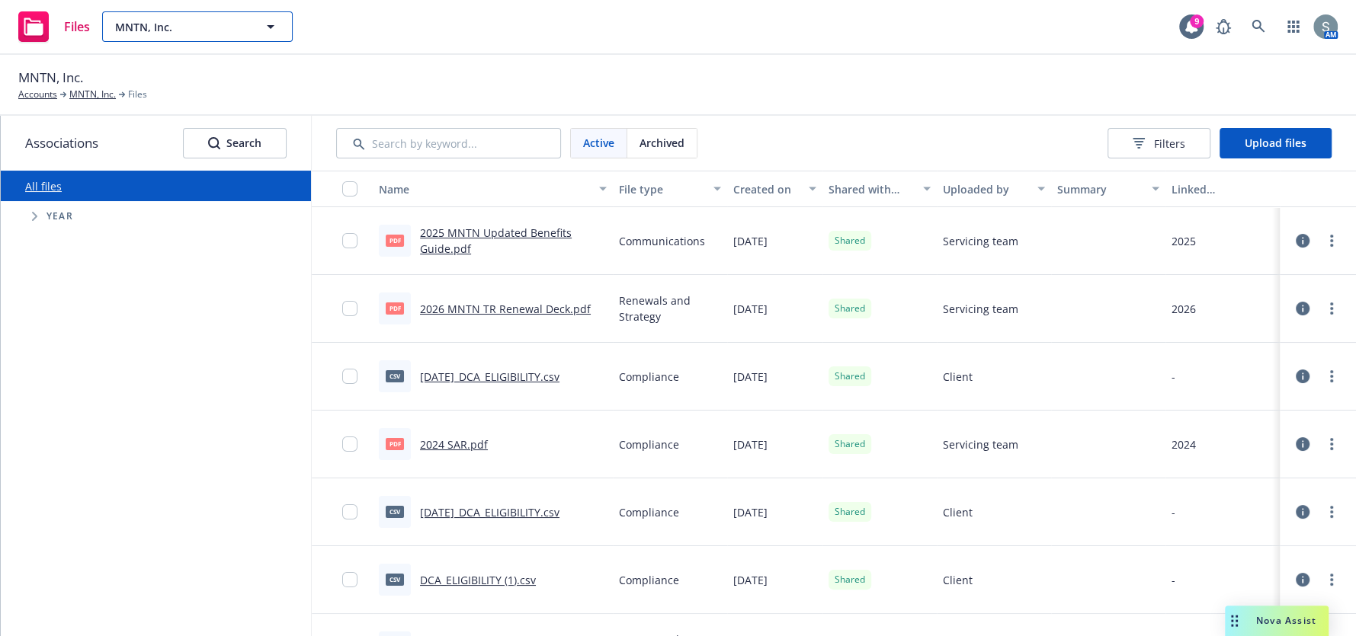
click at [197, 27] on span "MNTN, Inc." at bounding box center [181, 27] width 132 height 16
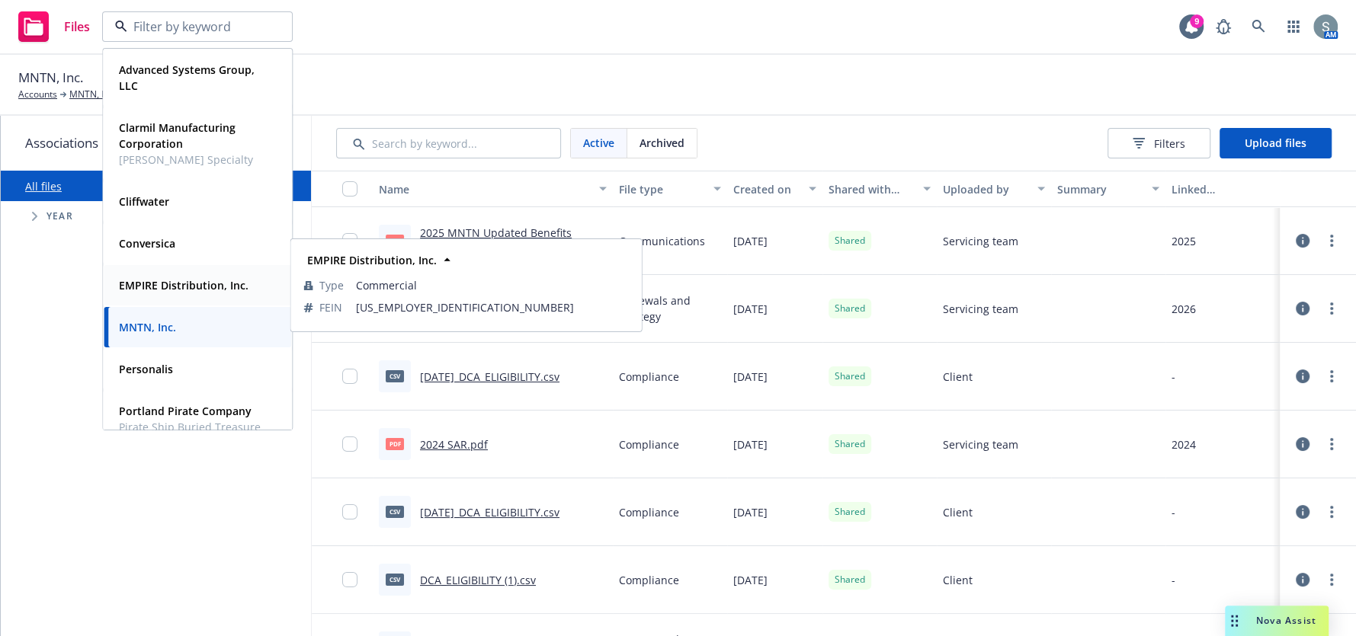
click at [191, 292] on span "EMPIRE Distribution, Inc." at bounding box center [184, 285] width 130 height 16
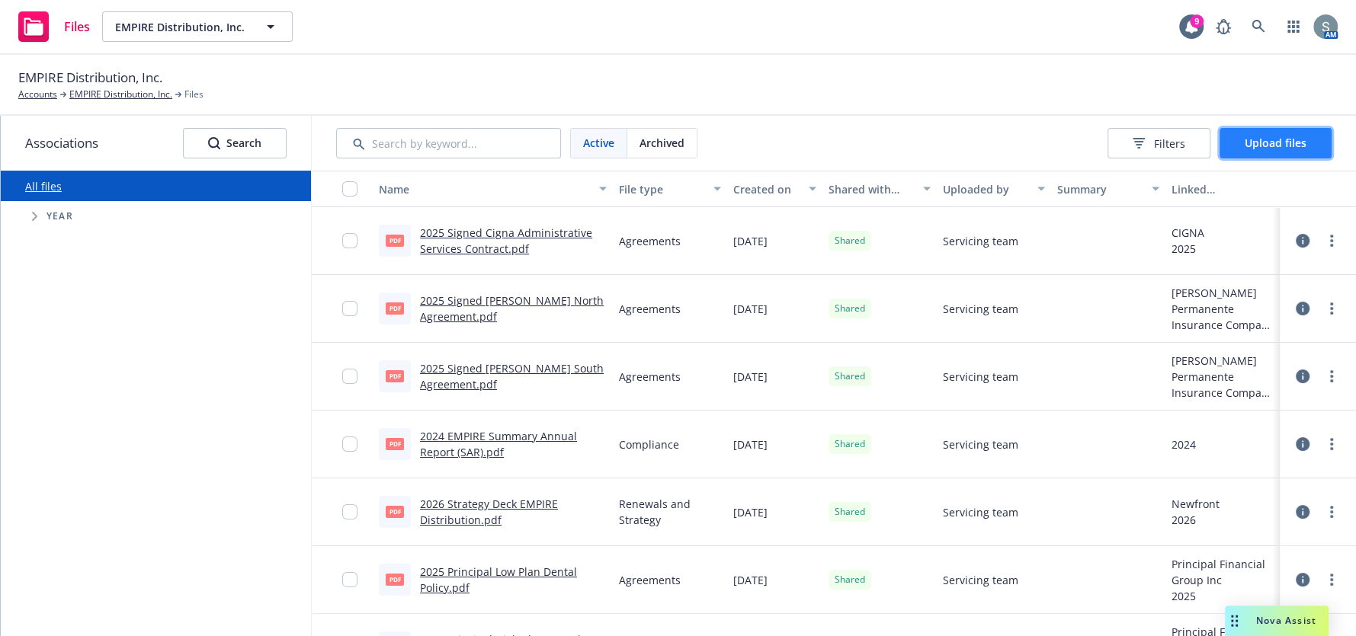
click at [1260, 148] on span "Upload files" at bounding box center [1275, 143] width 62 height 14
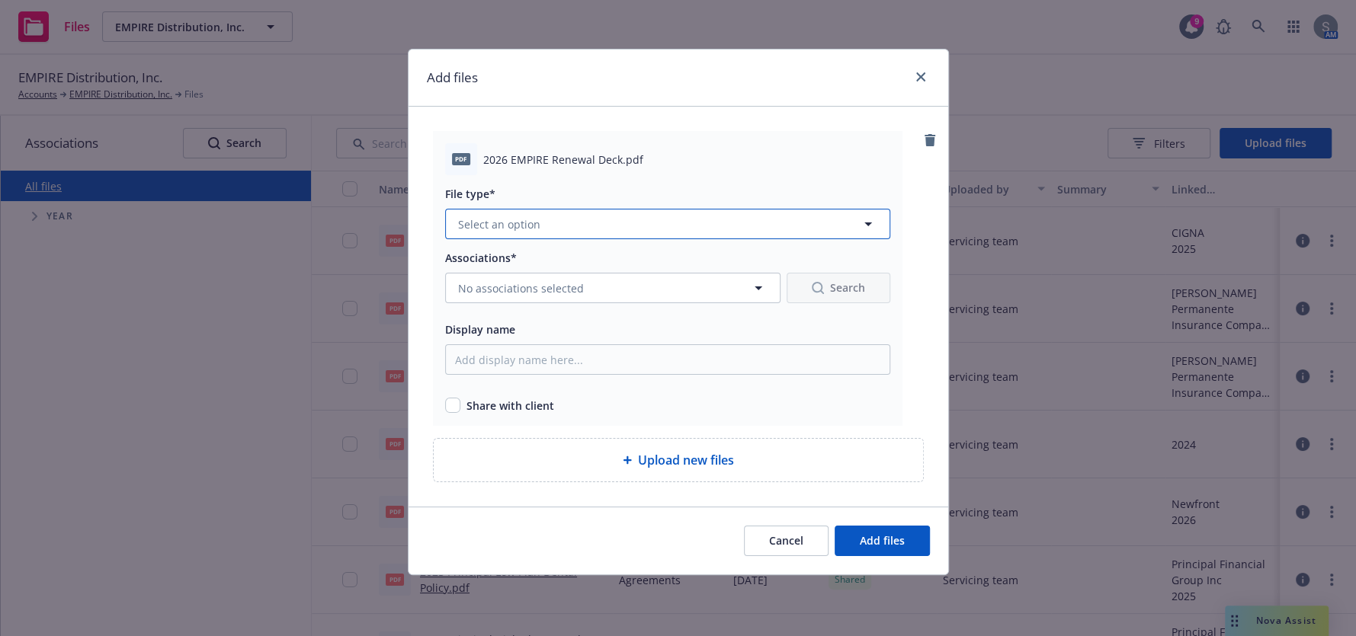
click at [659, 210] on button "Select an option" at bounding box center [667, 224] width 445 height 30
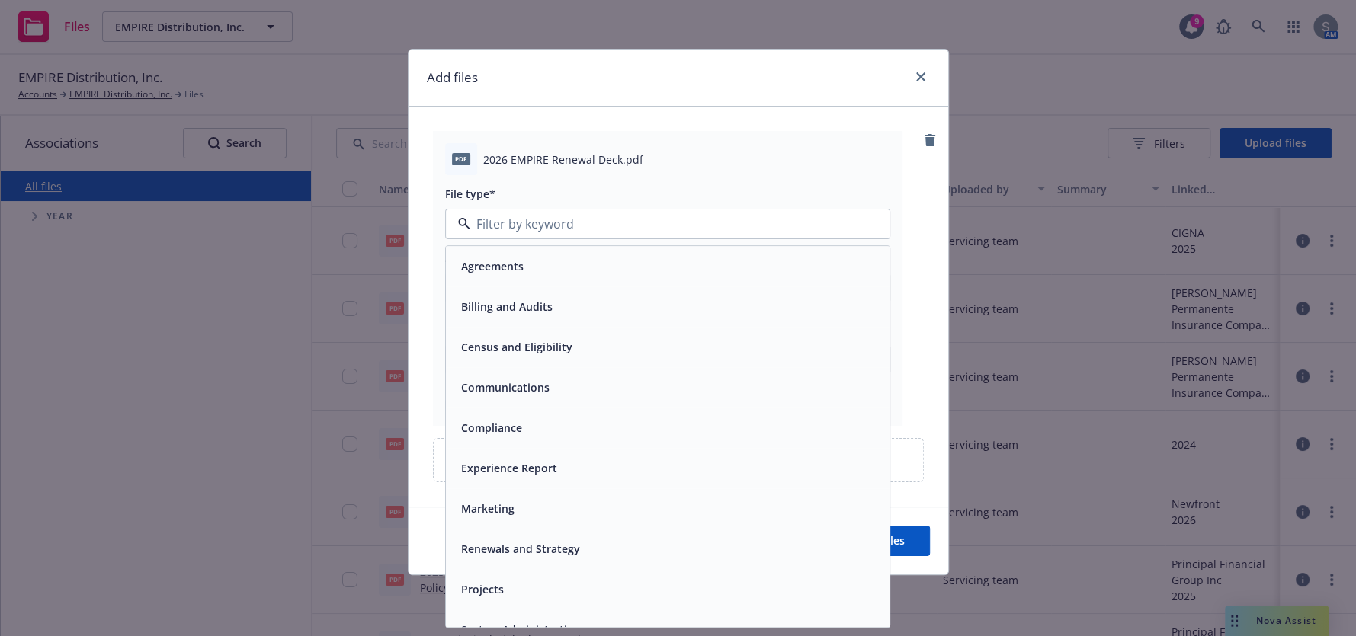
click at [582, 560] on div "Renewals and Strategy" at bounding box center [668, 550] width 444 height 40
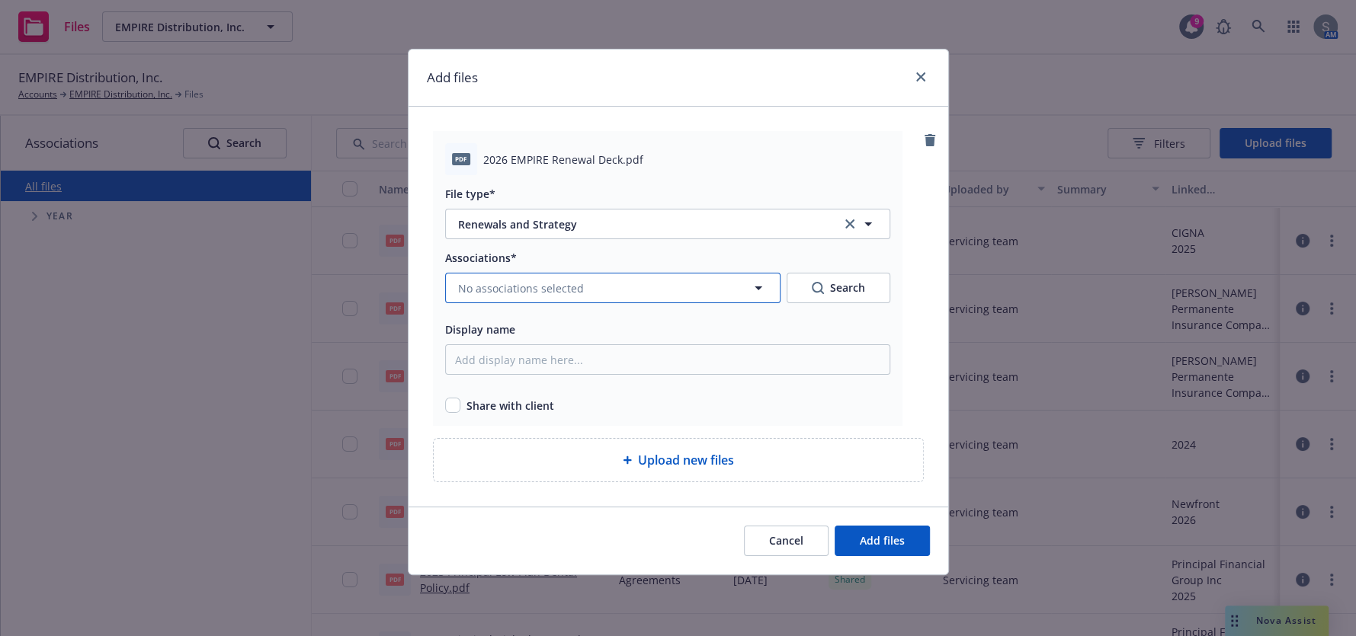
click at [531, 284] on span "No associations selected" at bounding box center [521, 288] width 126 height 16
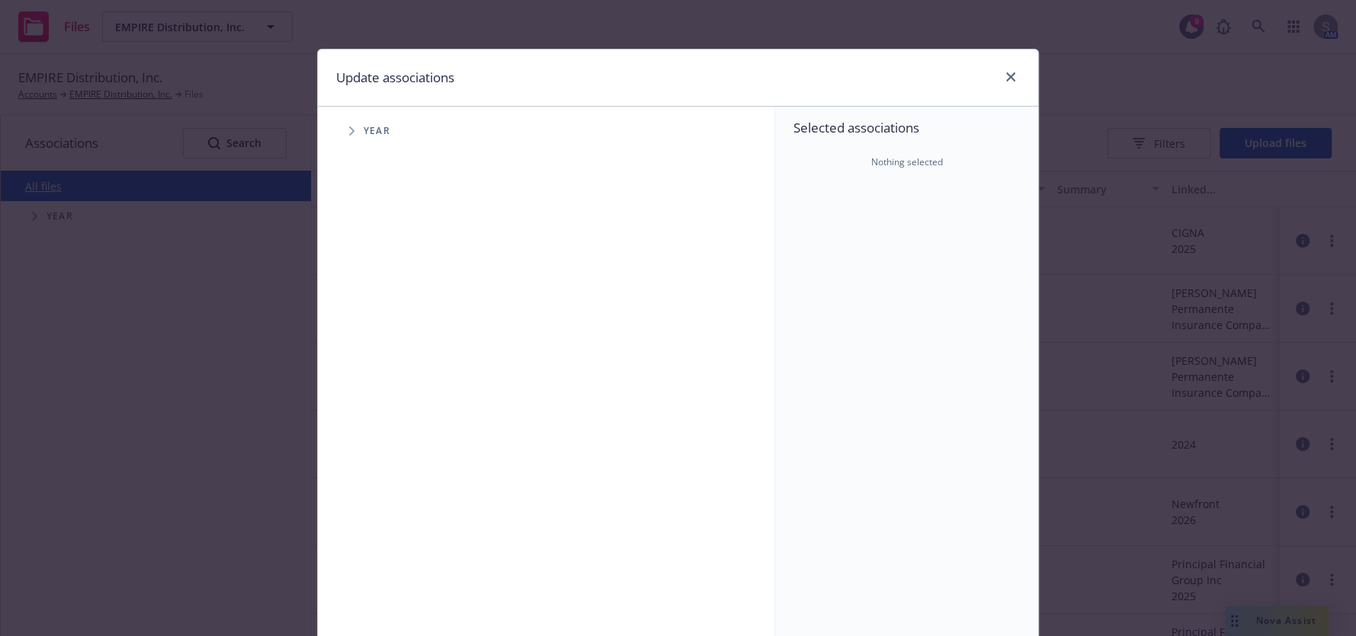
click at [364, 127] on span "Year" at bounding box center [377, 131] width 27 height 9
click at [349, 135] on icon "Tree Example" at bounding box center [352, 131] width 6 height 9
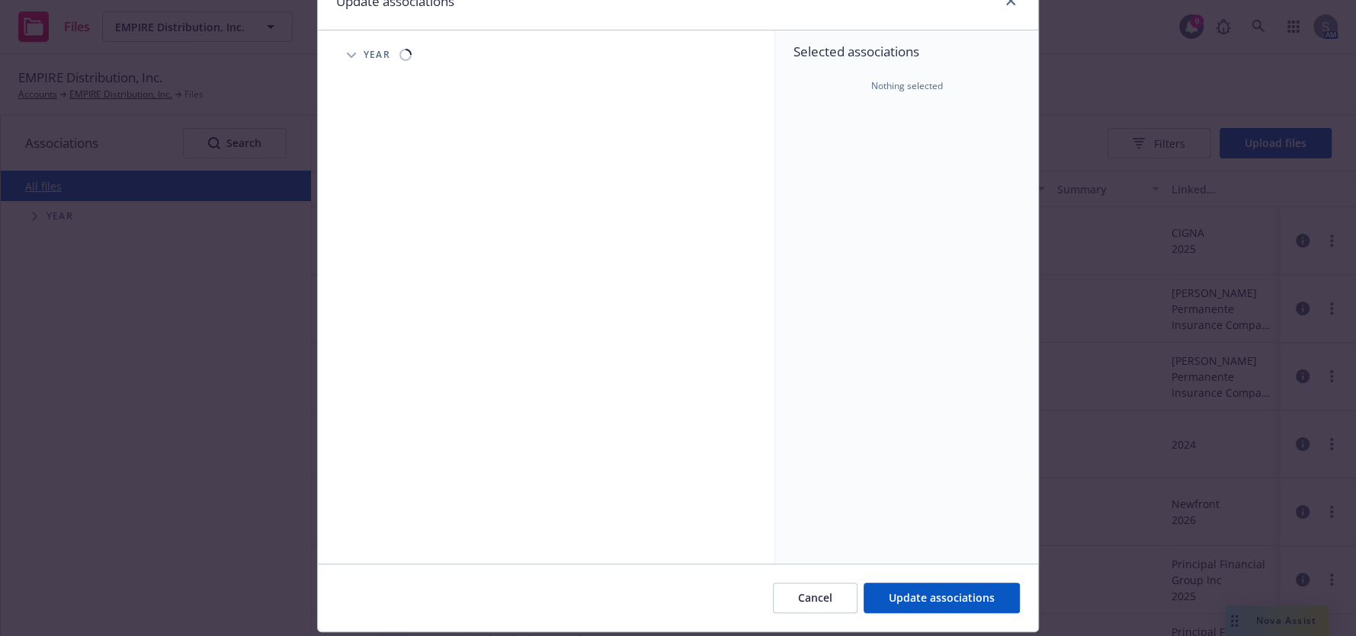
scroll to position [121, 0]
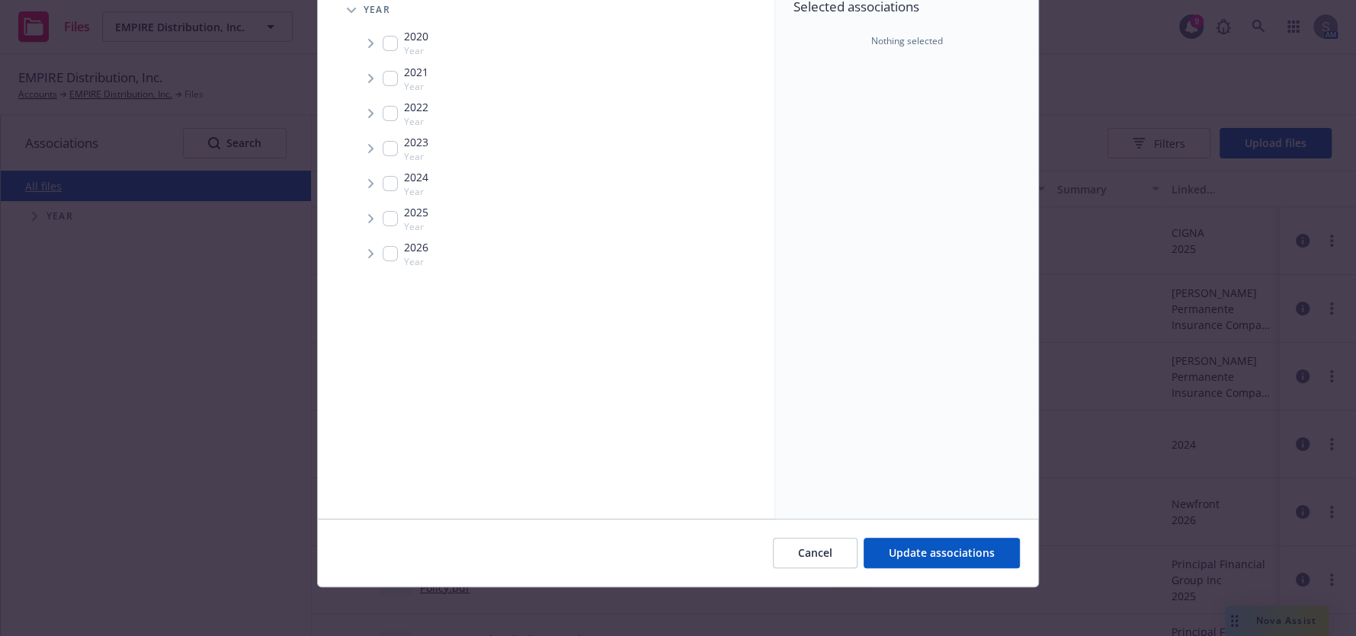
click at [391, 257] on div "2026 Year" at bounding box center [406, 253] width 46 height 29
checkbox input "true"
click at [963, 540] on button "Update associations" at bounding box center [941, 553] width 156 height 30
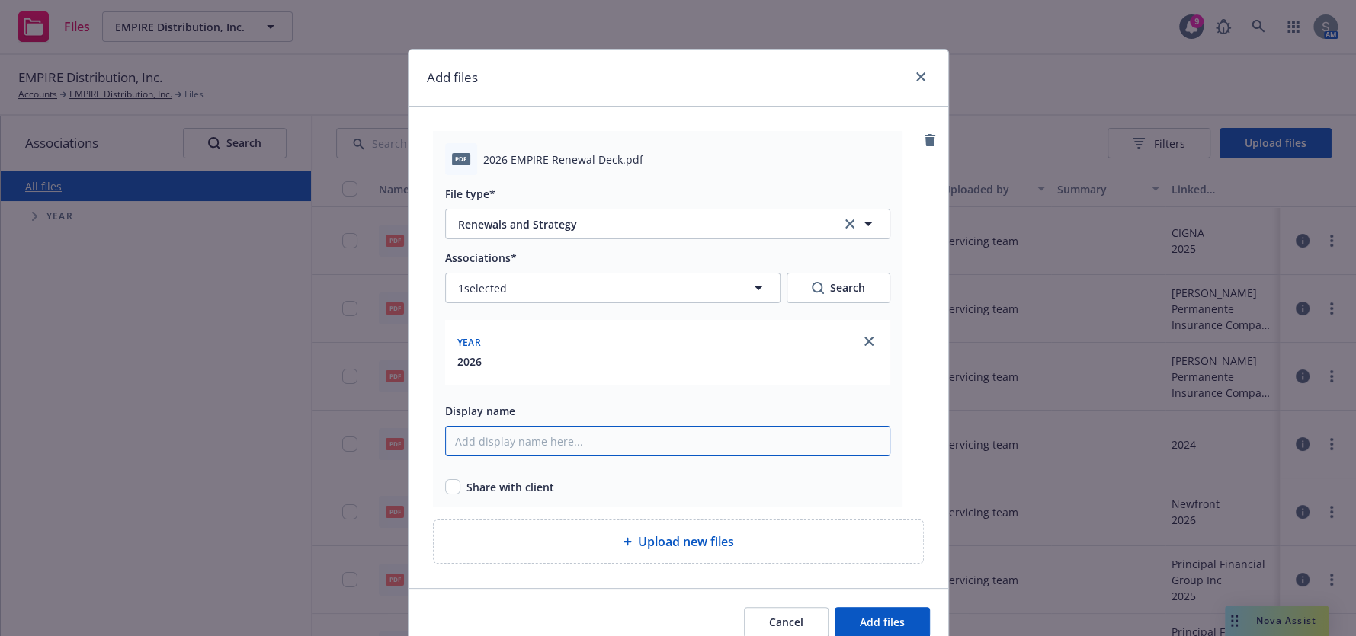
click at [531, 451] on input "Display name" at bounding box center [667, 441] width 445 height 30
type input "2026 EMPIRE TR Renewal Deck"
click at [528, 488] on span "Share with client" at bounding box center [510, 487] width 88 height 16
click at [445, 484] on input "checkbox" at bounding box center [452, 486] width 15 height 15
checkbox input "true"
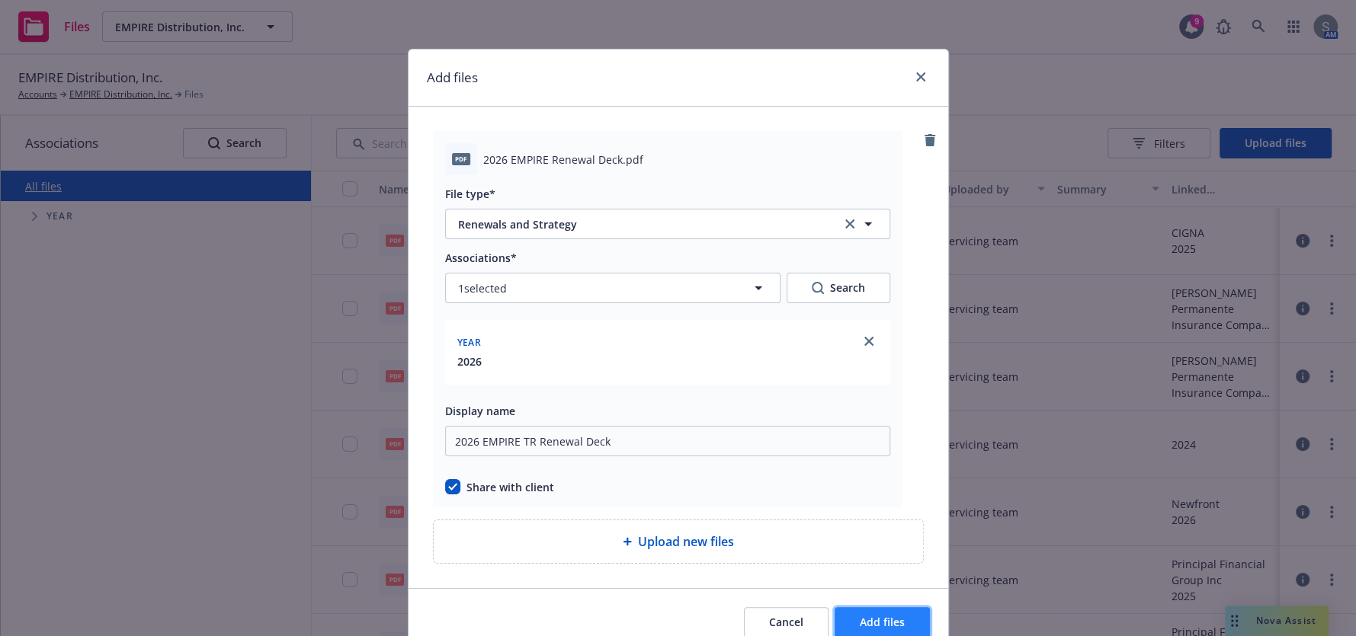
click at [866, 613] on button "Add files" at bounding box center [881, 622] width 95 height 30
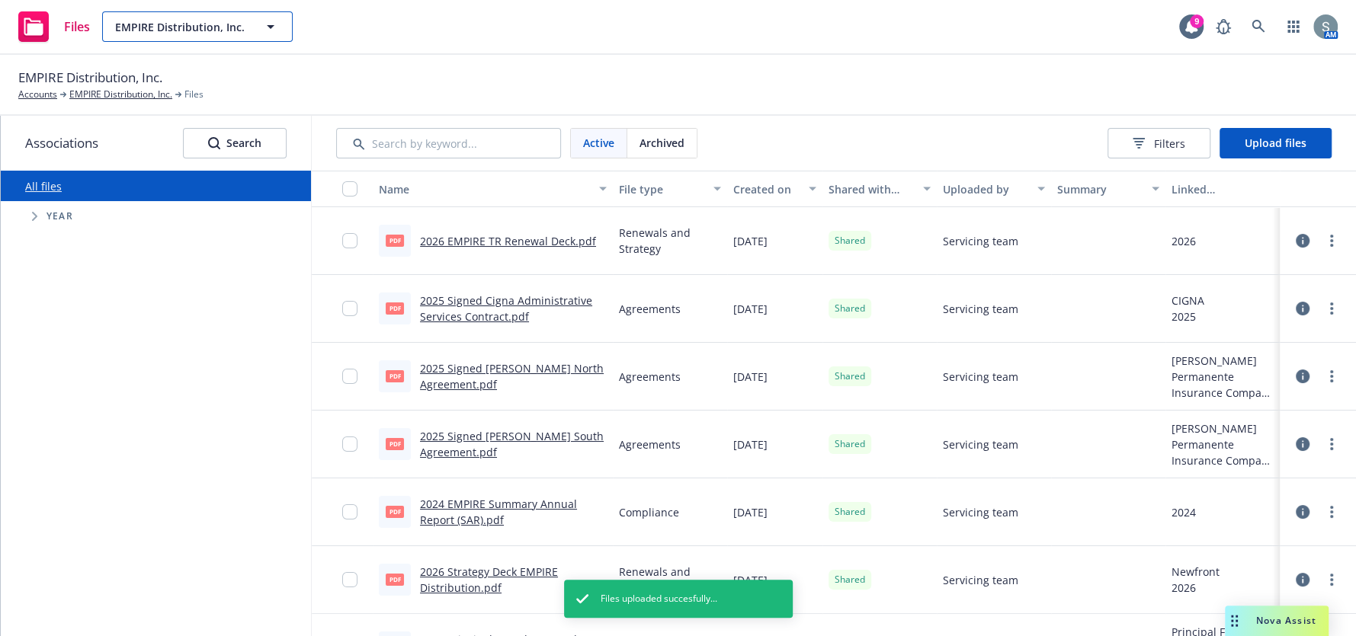
click at [195, 33] on span "EMPIRE Distribution, Inc." at bounding box center [181, 27] width 132 height 16
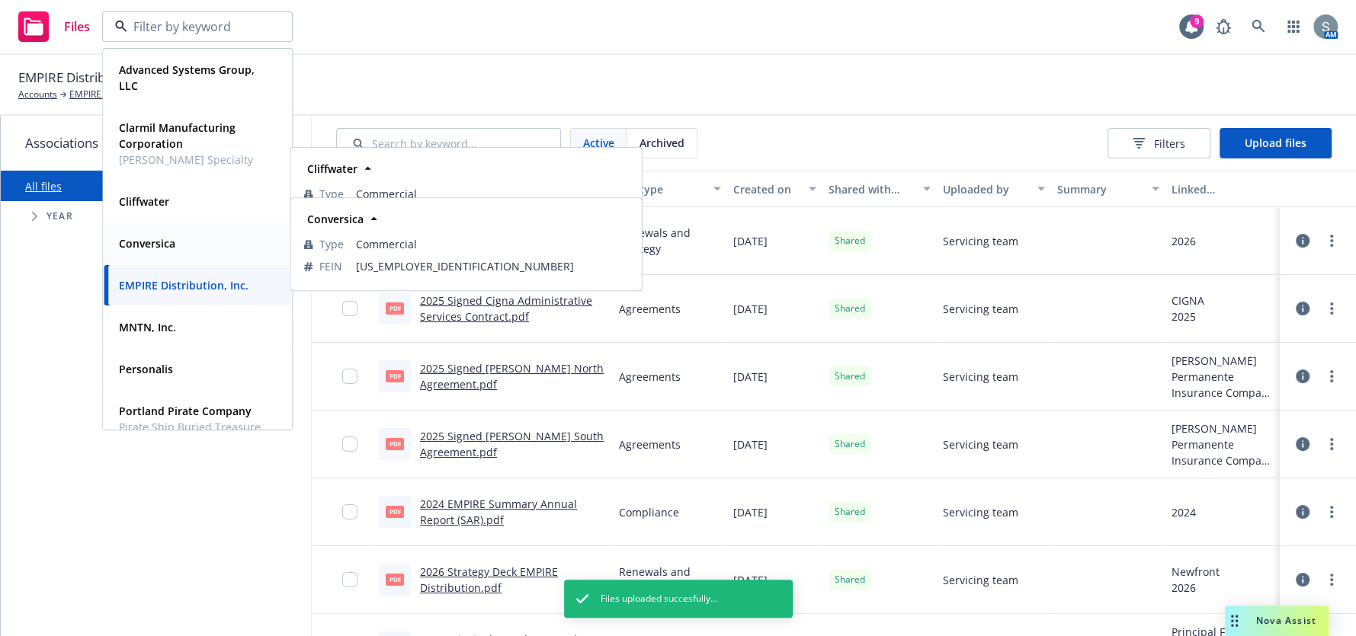
click at [191, 237] on div "Conversica" at bounding box center [197, 243] width 169 height 22
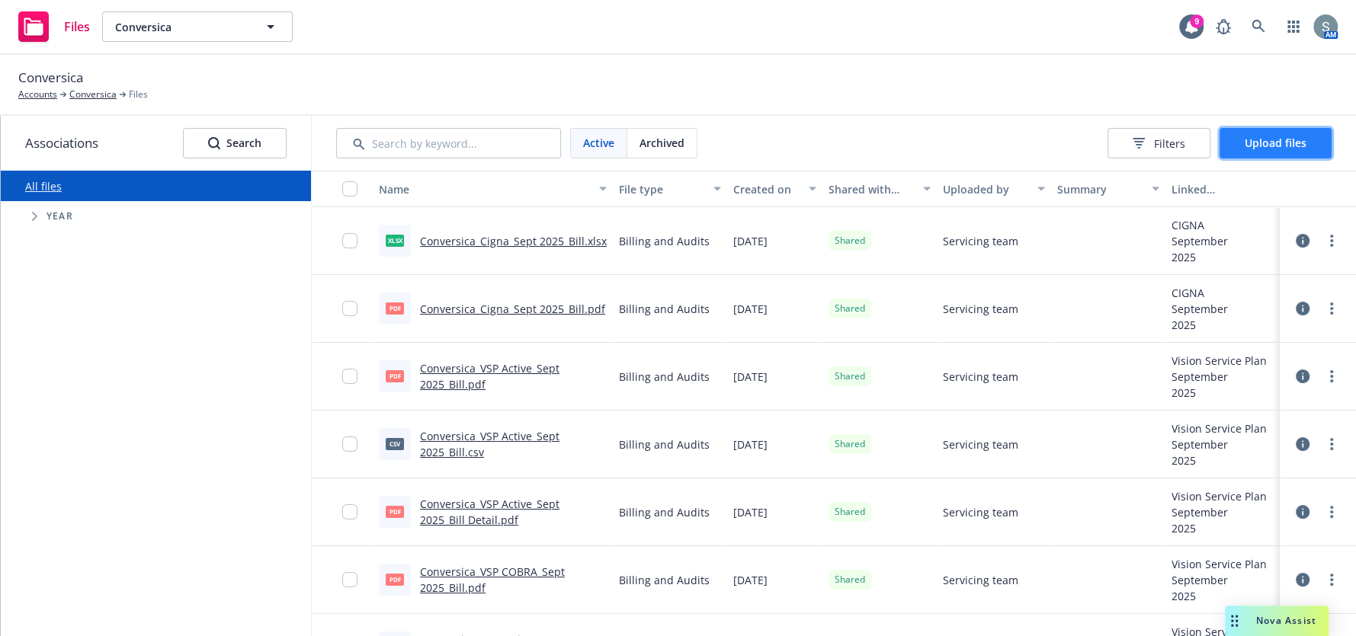
click at [1252, 142] on span "Upload files" at bounding box center [1275, 143] width 62 height 14
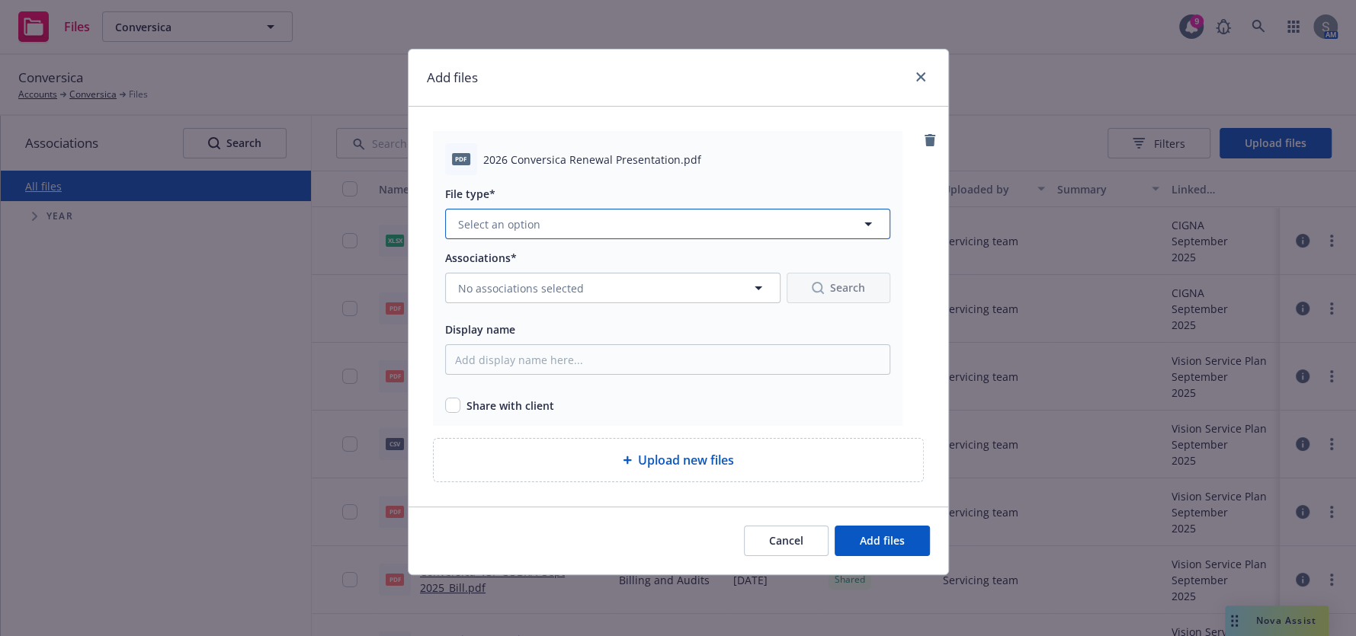
click at [634, 233] on button "Select an option" at bounding box center [667, 224] width 445 height 30
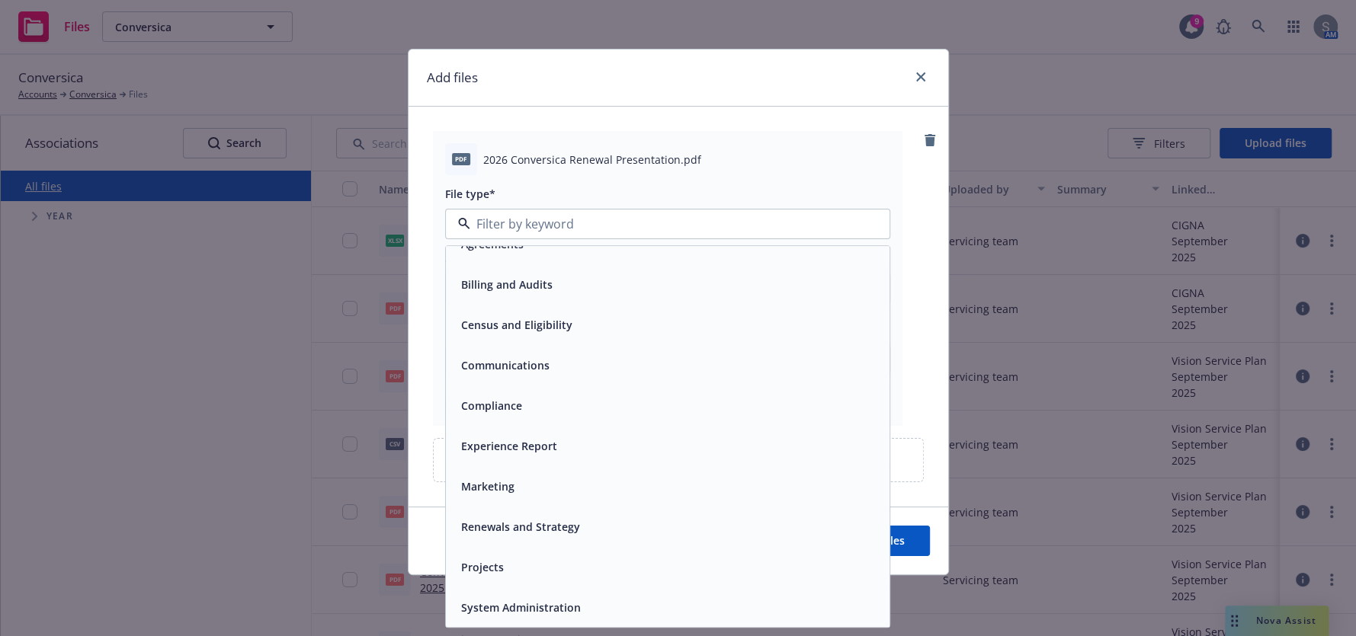
click at [558, 517] on div "Renewals and Strategy" at bounding box center [519, 528] width 128 height 22
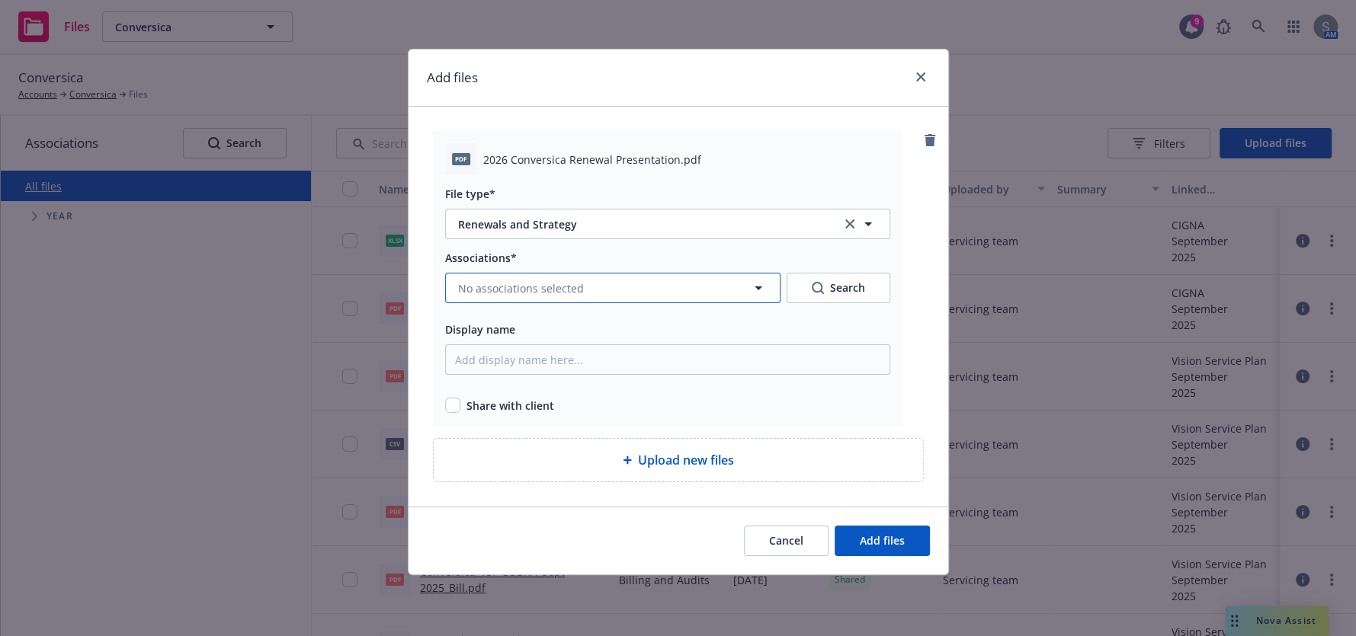
click at [479, 299] on button "No associations selected" at bounding box center [612, 288] width 335 height 30
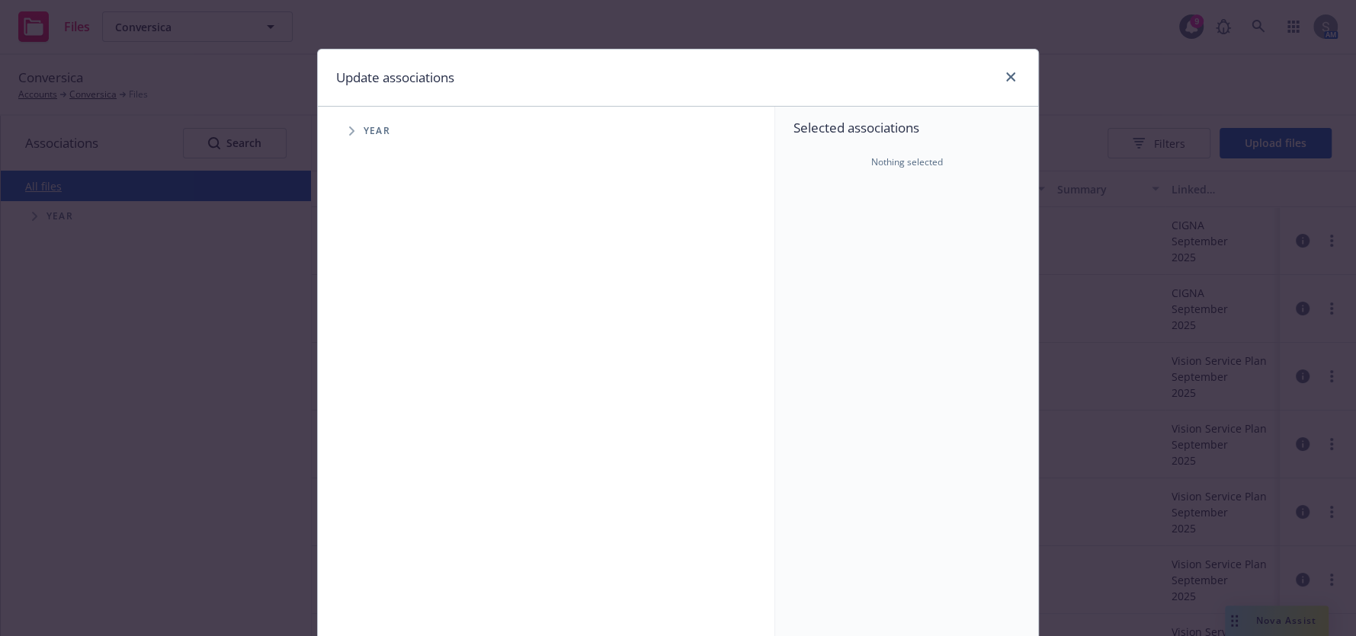
drag, startPoint x: 350, startPoint y: 130, endPoint x: 351, endPoint y: 163, distance: 33.5
click at [349, 130] on span "Tree Example" at bounding box center [351, 131] width 24 height 24
click at [391, 374] on div "2026 Year" at bounding box center [406, 374] width 46 height 29
checkbox input "true"
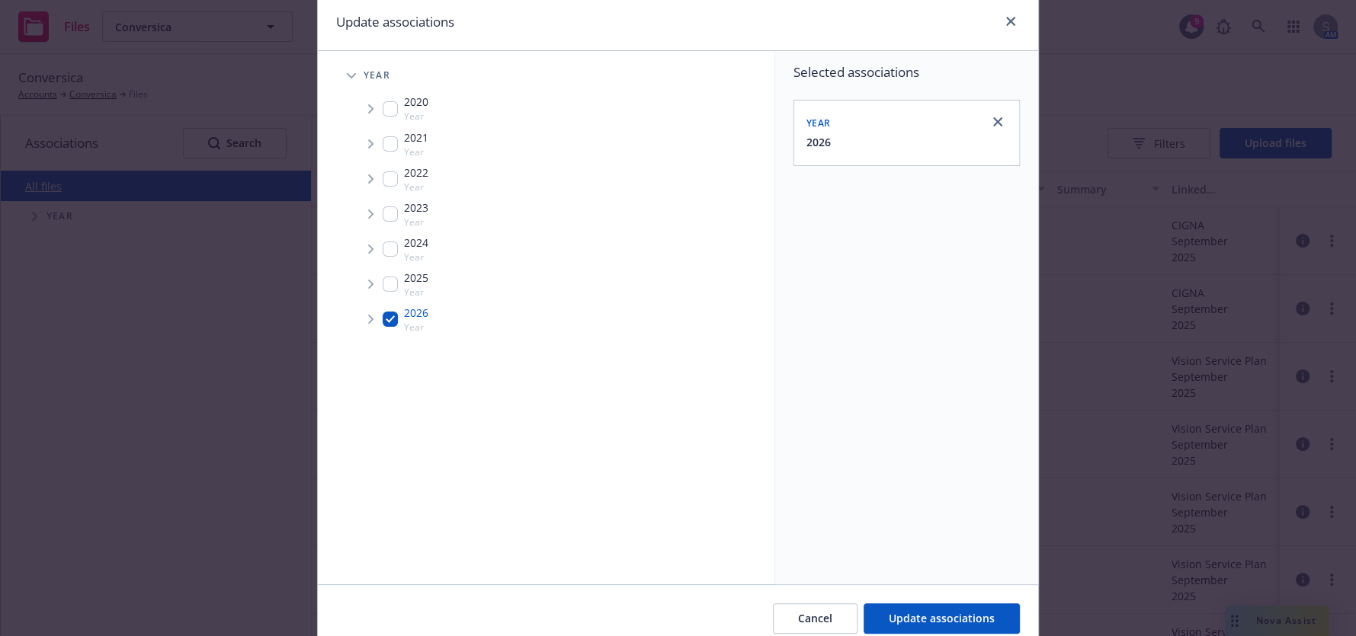
scroll to position [121, 0]
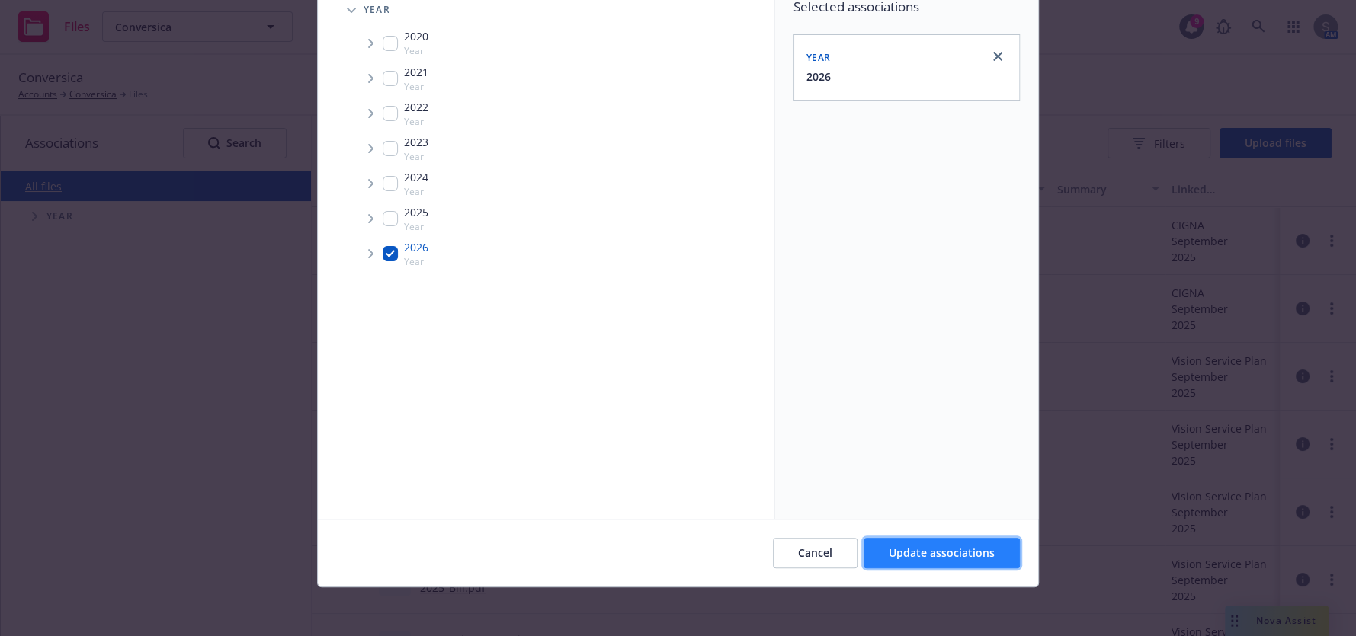
click at [898, 538] on button "Update associations" at bounding box center [941, 553] width 156 height 30
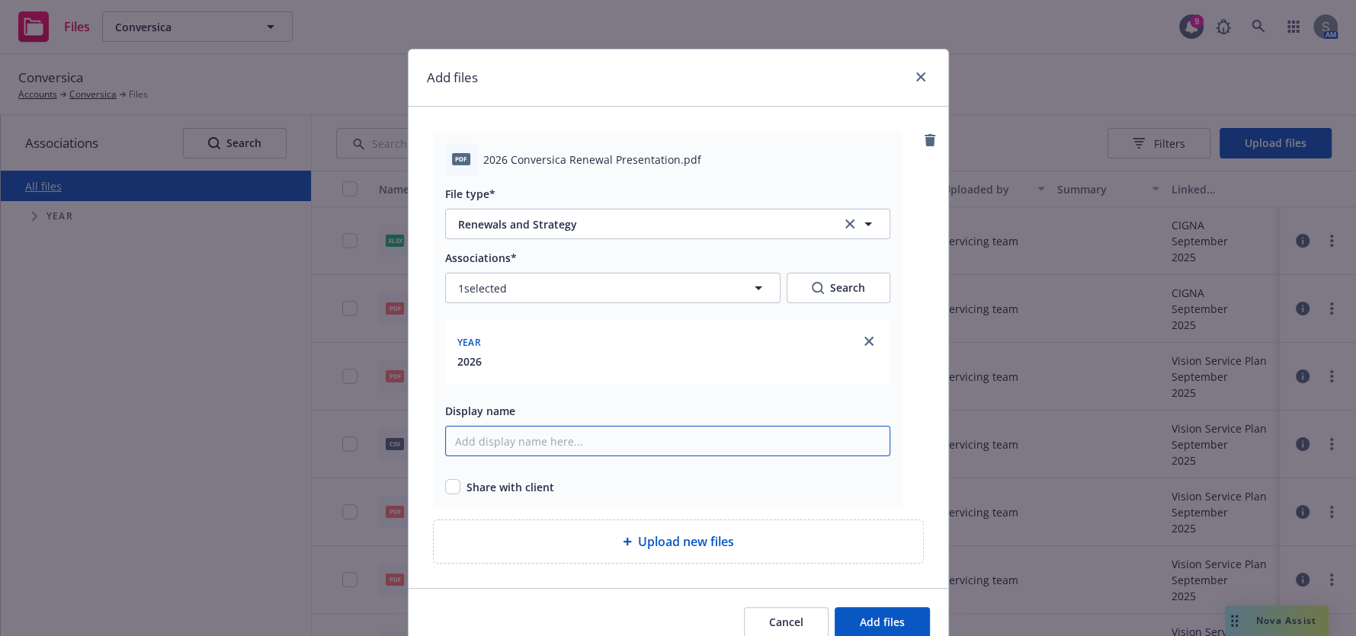
click at [543, 434] on input "Display name" at bounding box center [667, 441] width 445 height 30
type input "2026 Conversica Renewal Deck"
click at [489, 487] on span "Share with client" at bounding box center [510, 487] width 88 height 16
click at [451, 488] on input "checkbox" at bounding box center [452, 486] width 15 height 15
checkbox input "true"
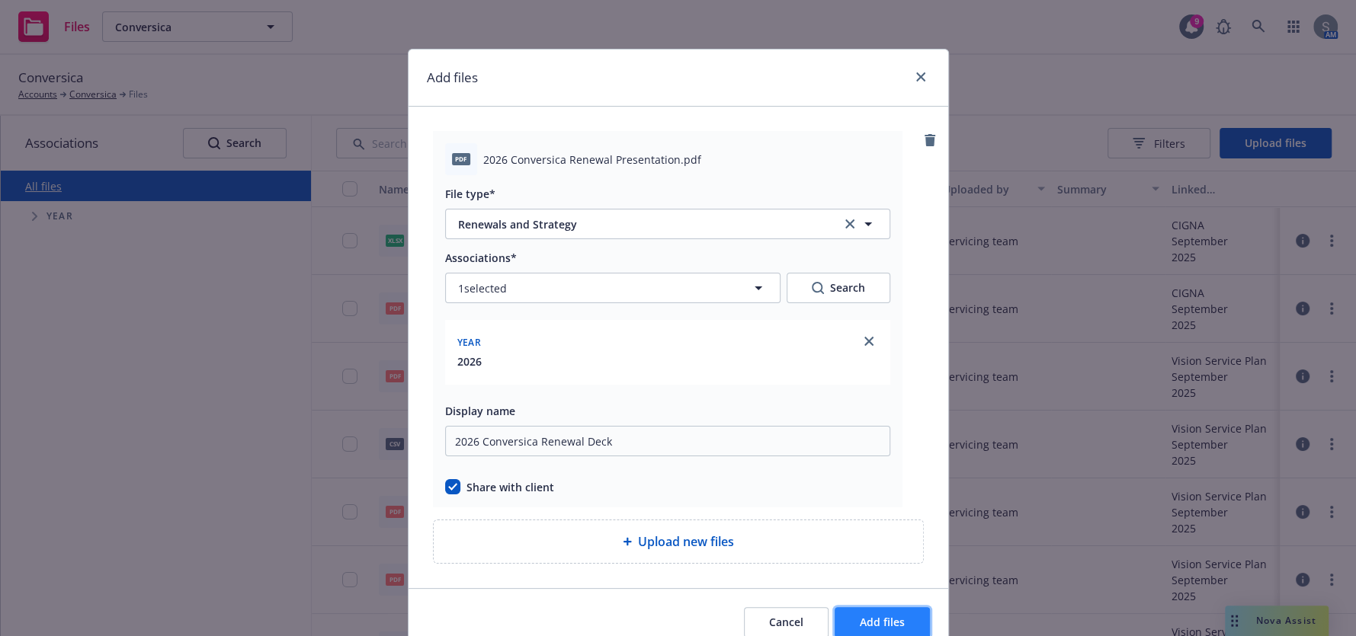
click at [882, 613] on button "Add files" at bounding box center [881, 622] width 95 height 30
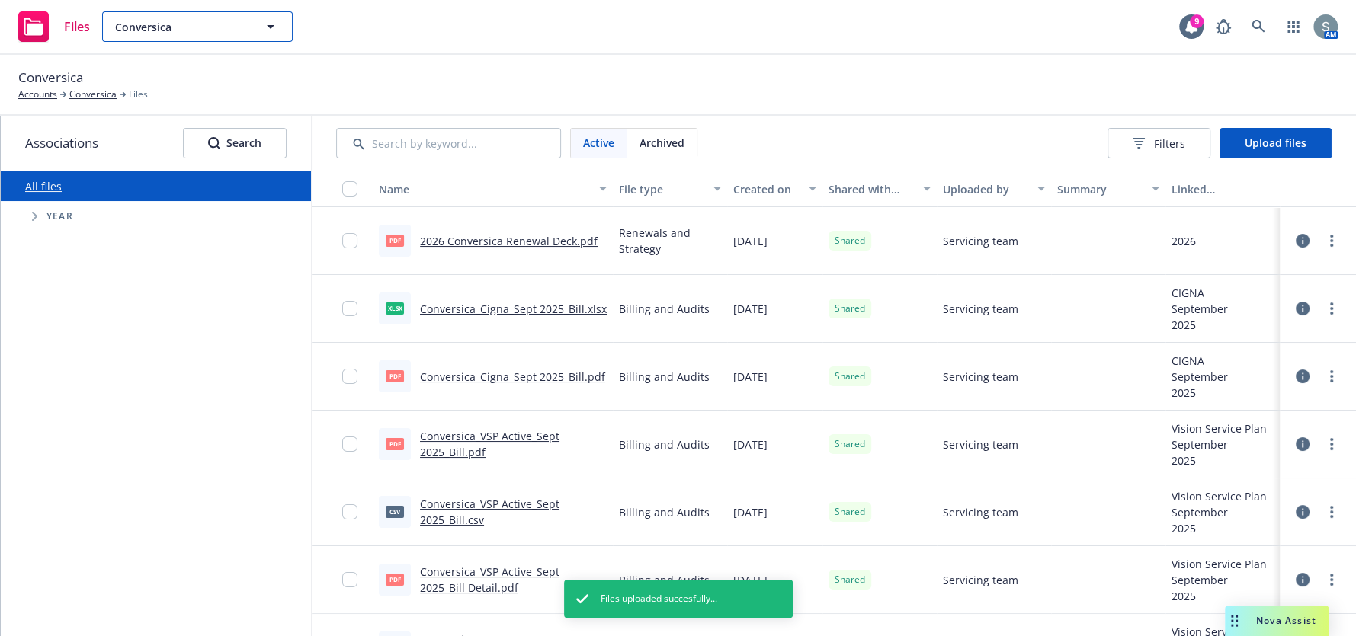
click at [272, 24] on icon "button" at bounding box center [270, 27] width 18 height 18
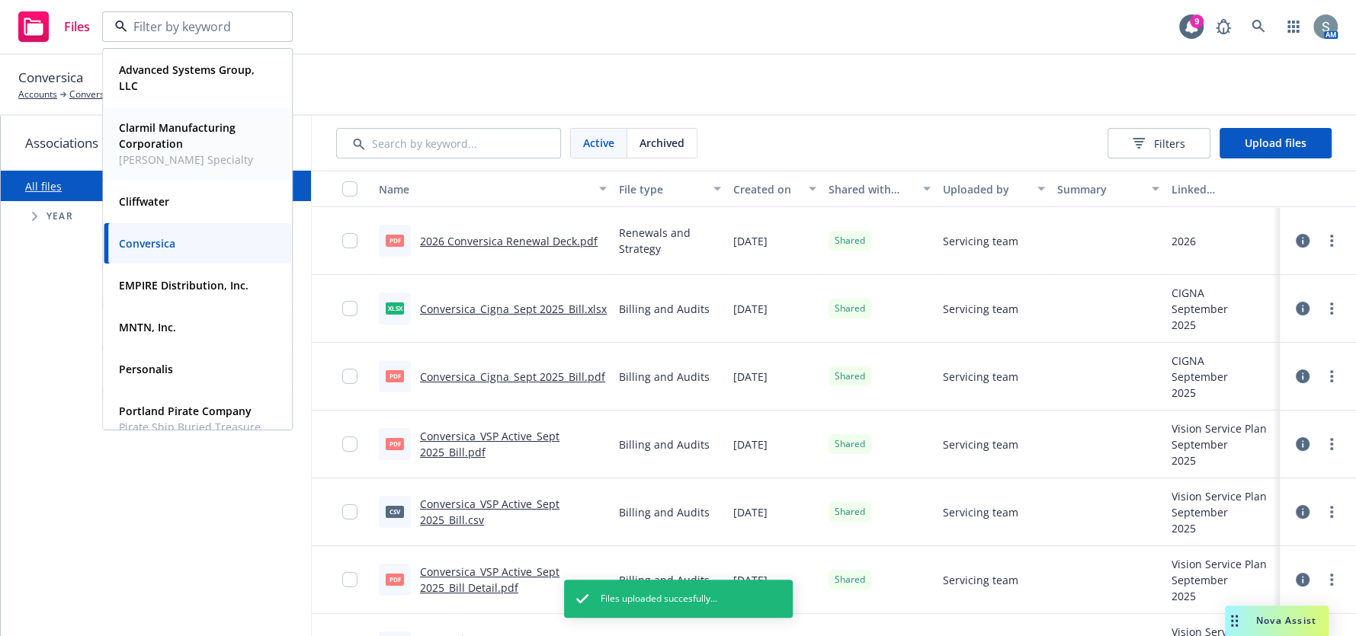
click at [207, 191] on div "Cliffwater" at bounding box center [197, 202] width 169 height 22
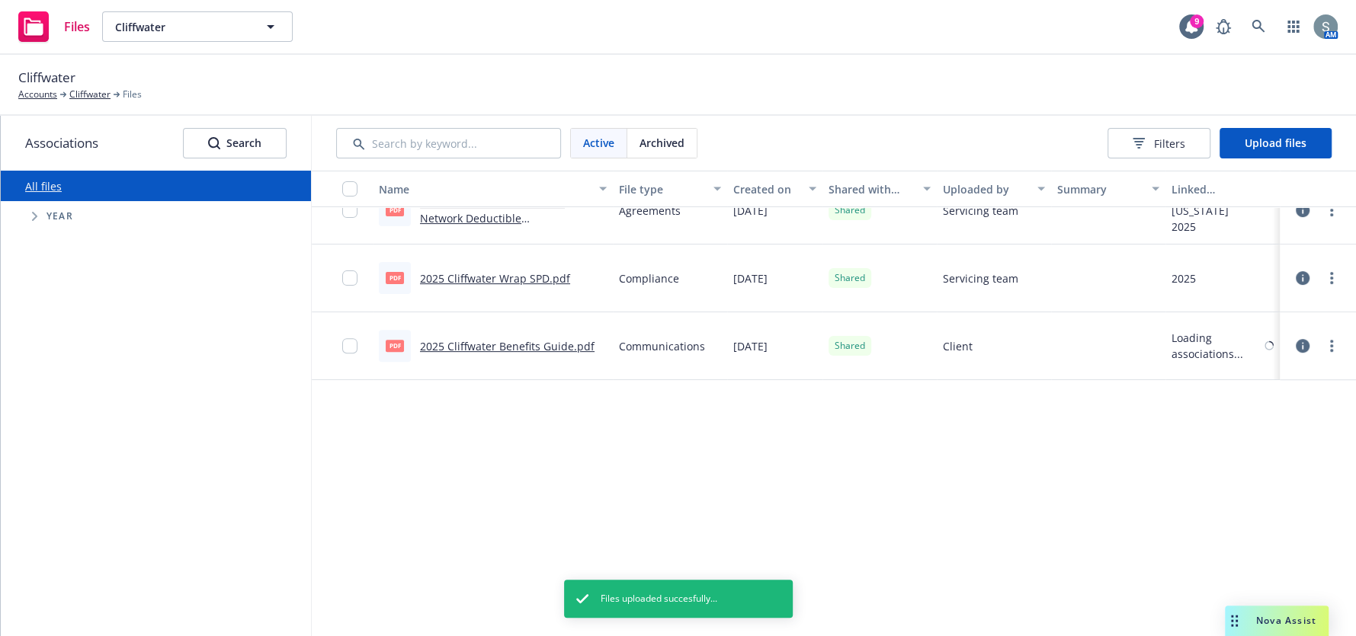
scroll to position [442, 0]
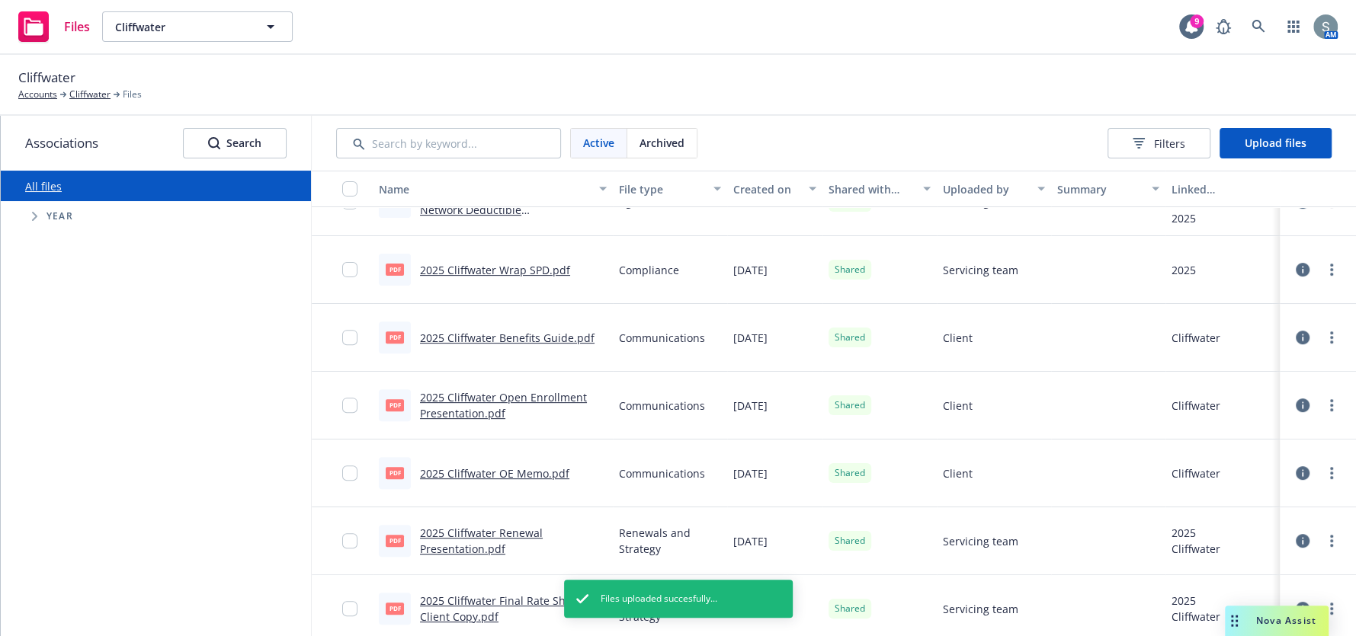
click at [40, 213] on span "Tree Example" at bounding box center [34, 216] width 24 height 24
click at [66, 453] on div "2026 Year" at bounding box center [173, 460] width 276 height 35
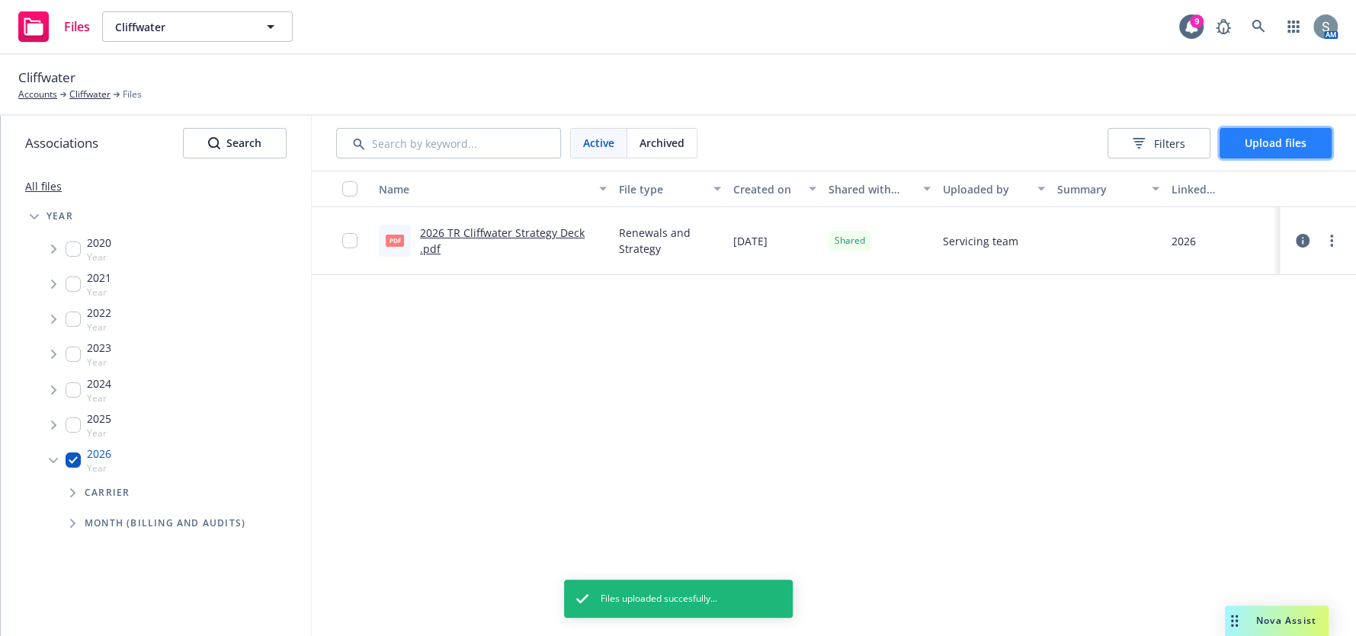
click at [1264, 142] on span "Upload files" at bounding box center [1275, 143] width 62 height 14
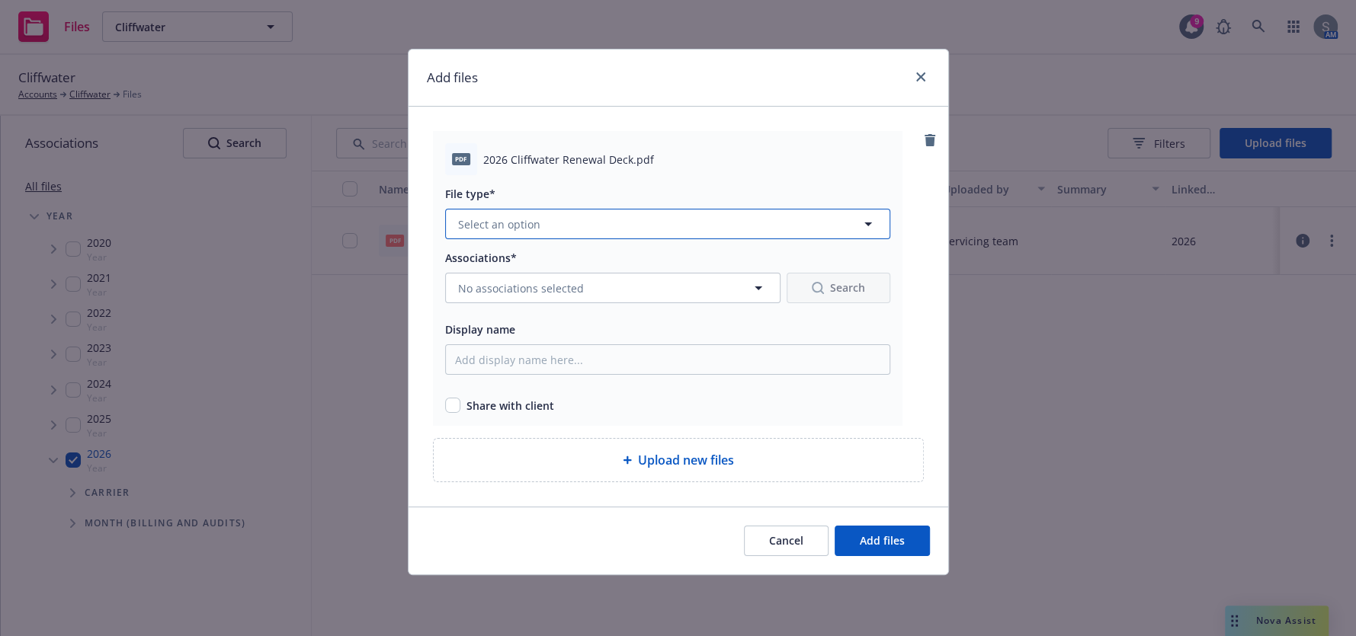
click at [562, 234] on button "Select an option" at bounding box center [667, 224] width 445 height 30
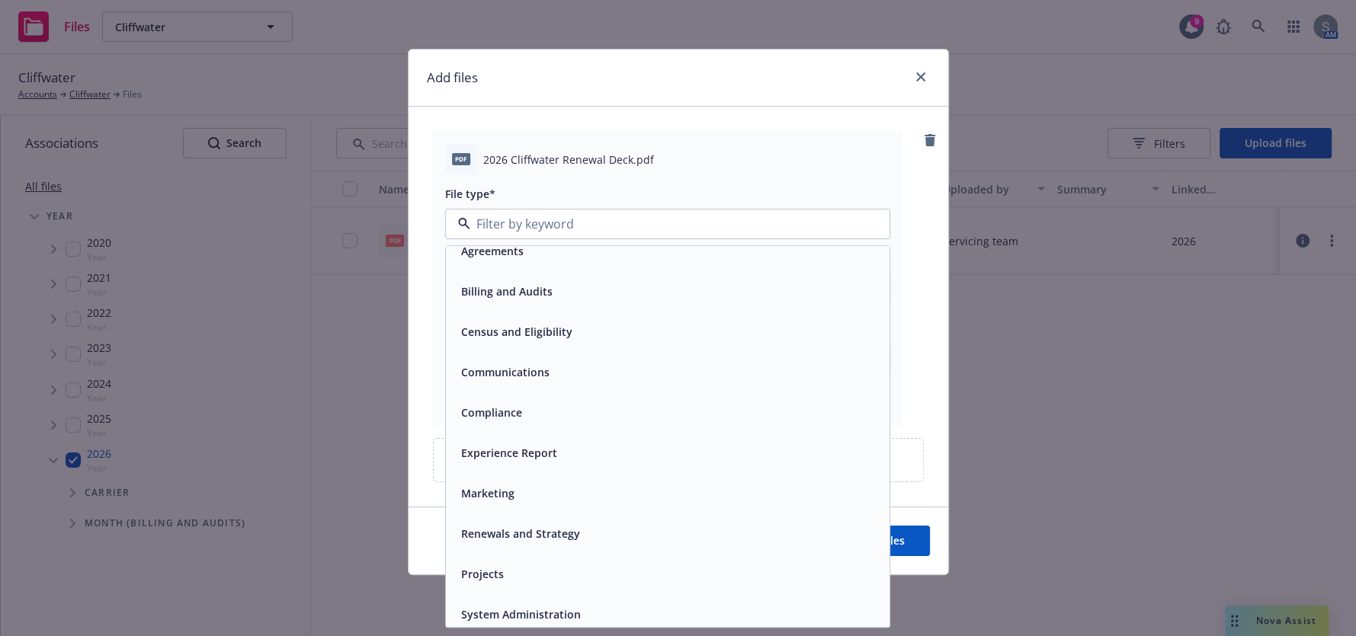
scroll to position [22, 0]
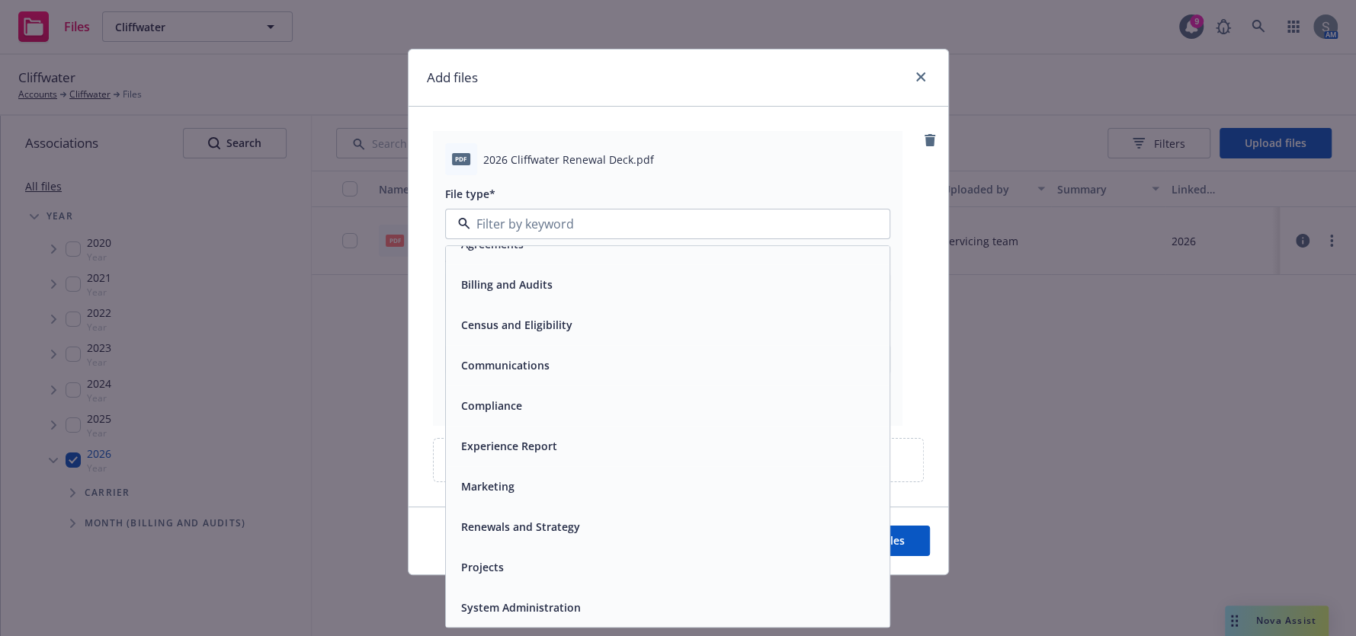
click at [561, 542] on div "Renewals and Strategy" at bounding box center [668, 528] width 444 height 40
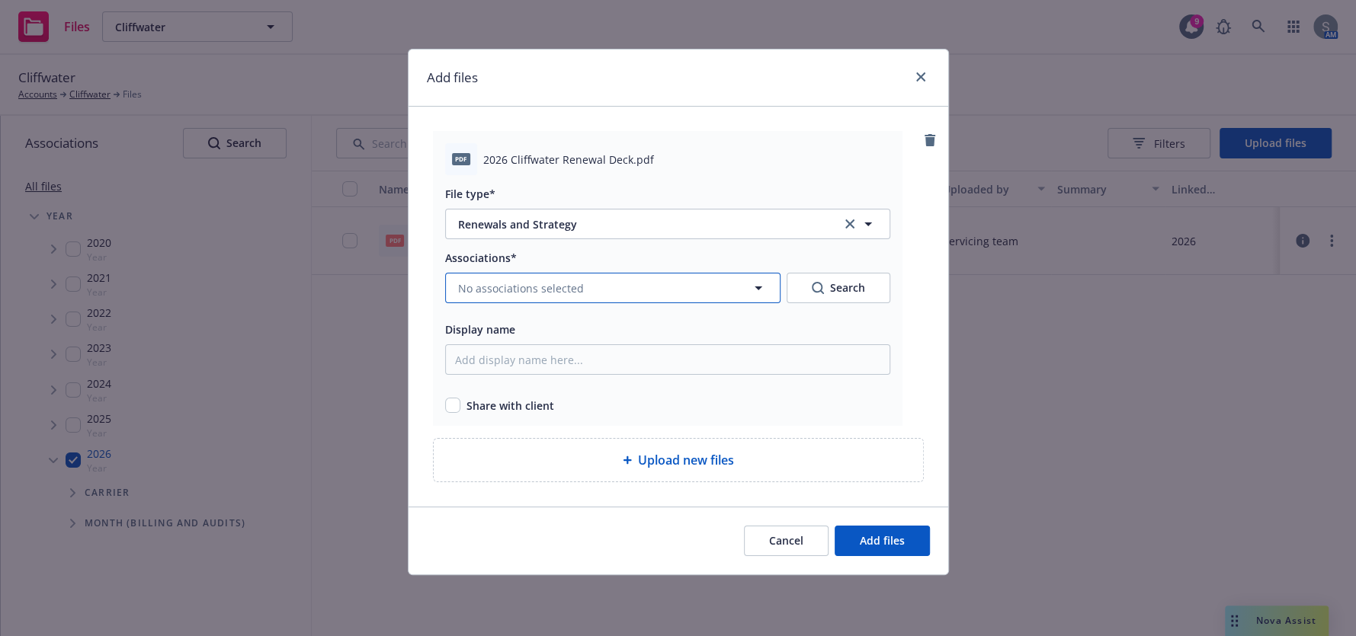
click at [526, 293] on span "No associations selected" at bounding box center [521, 288] width 126 height 16
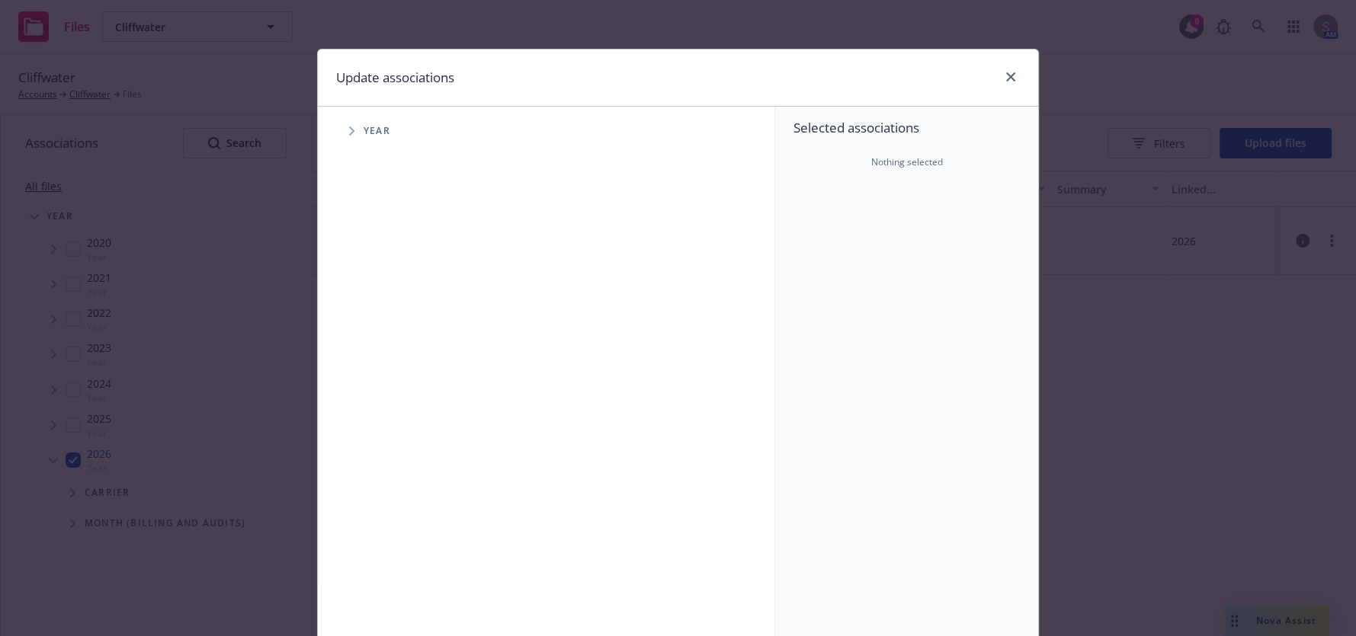
click at [346, 124] on span "Tree Example" at bounding box center [351, 131] width 24 height 24
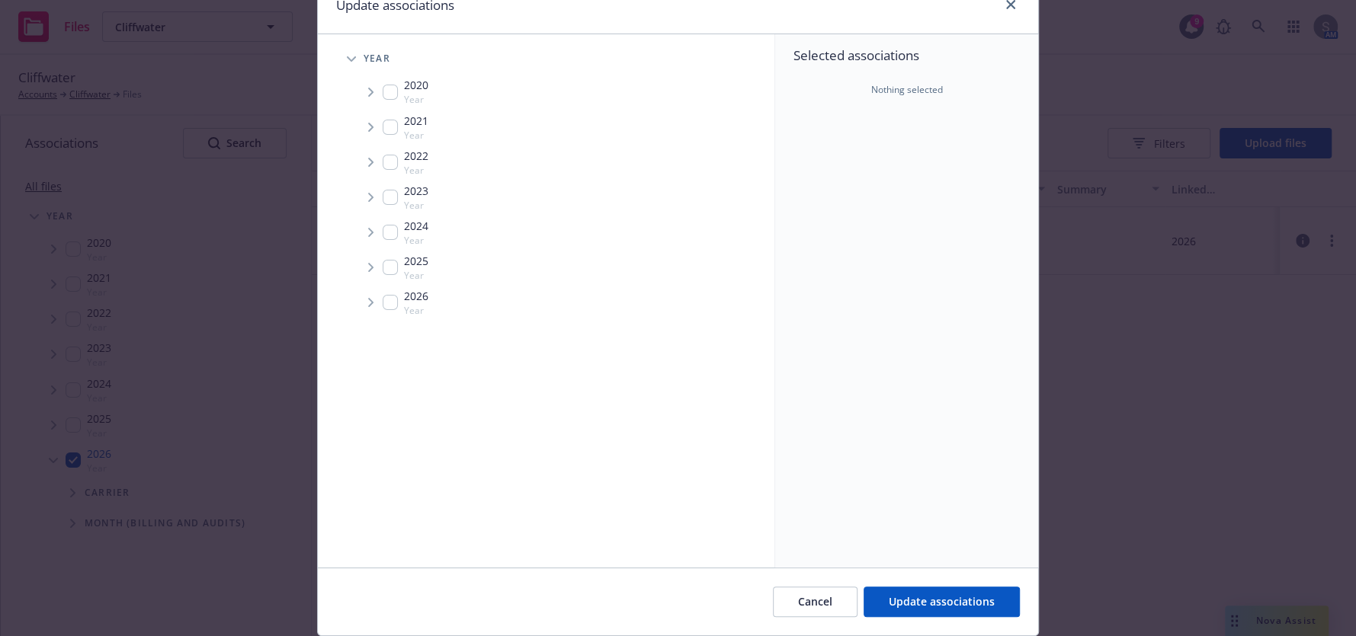
scroll to position [121, 0]
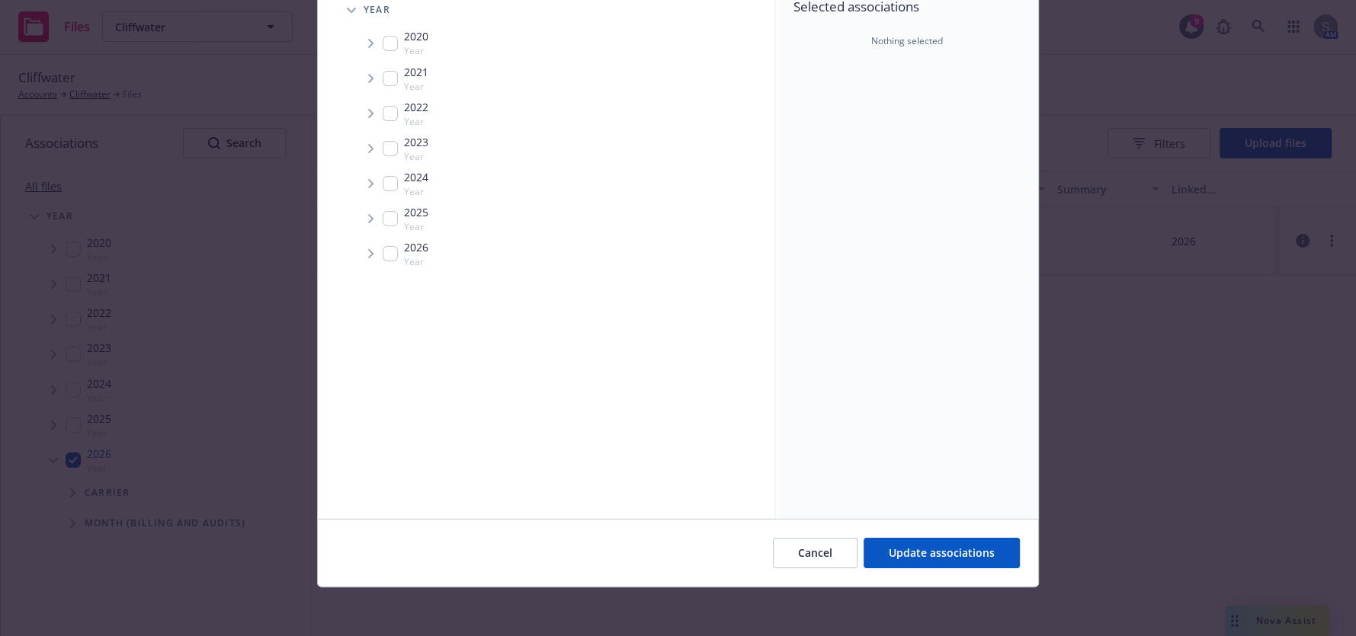
click at [383, 251] on input "Tree Example" at bounding box center [390, 253] width 15 height 15
checkbox input "true"
click at [918, 544] on button "Update associations" at bounding box center [941, 553] width 156 height 30
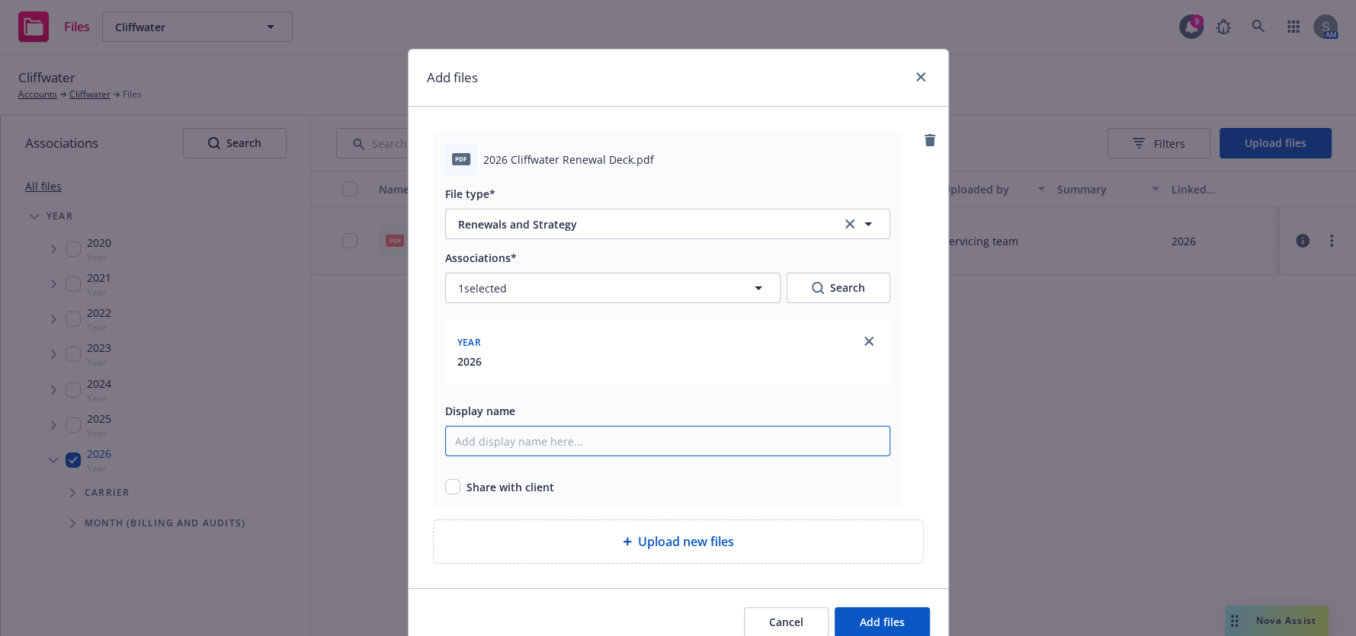
click at [610, 445] on input "Display name" at bounding box center [667, 441] width 445 height 30
type input "2026 Cliffwater TR Renewal Deck"
click at [899, 616] on button "Add files" at bounding box center [881, 622] width 95 height 30
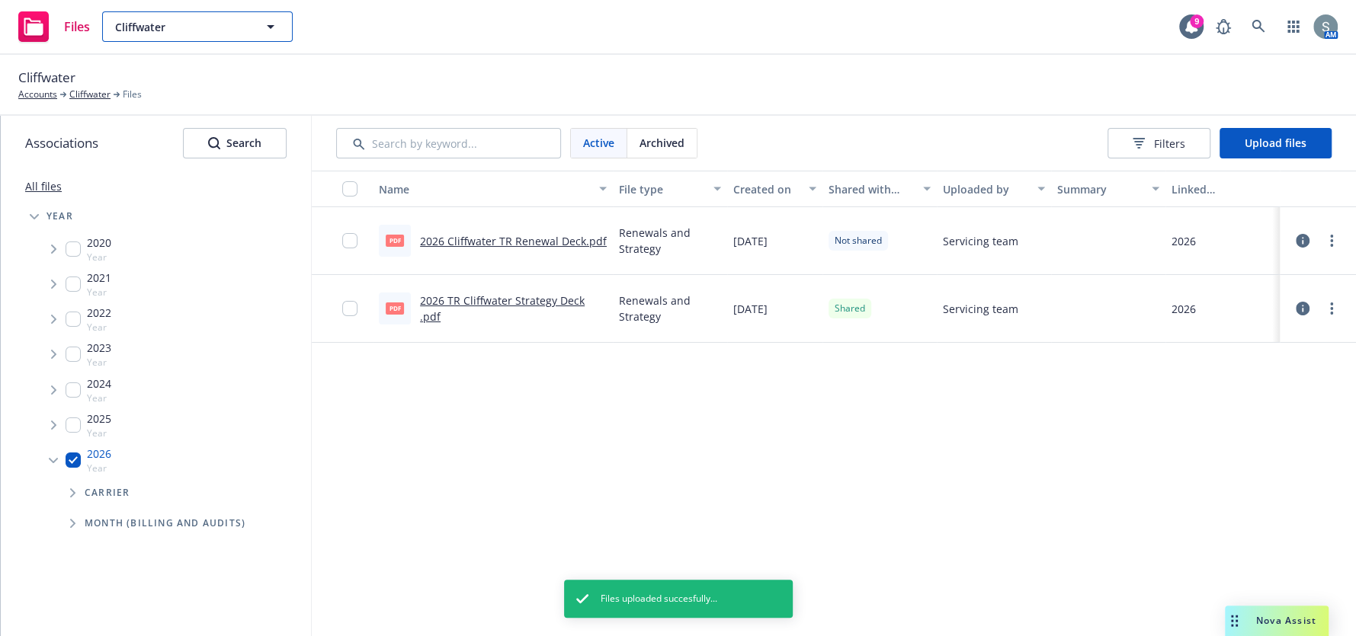
click at [246, 37] on button "Cliffwater" at bounding box center [197, 26] width 191 height 30
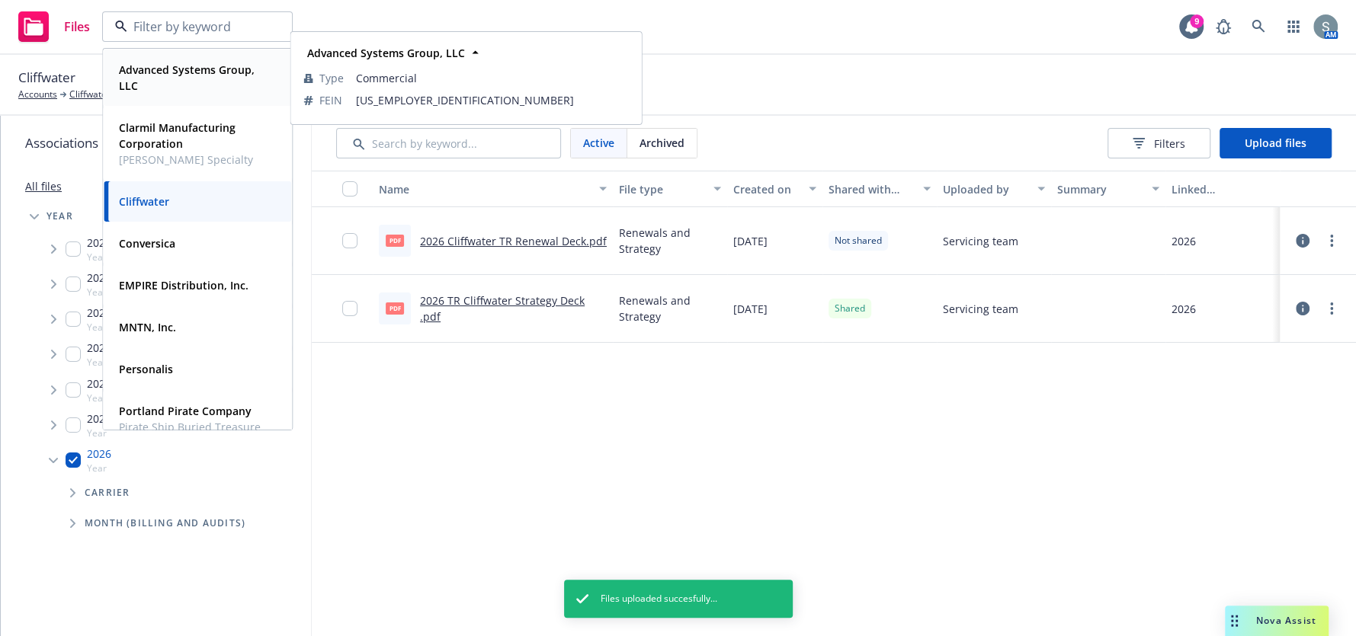
click at [232, 88] on span "Advanced Systems Group, LLC" at bounding box center [196, 78] width 154 height 32
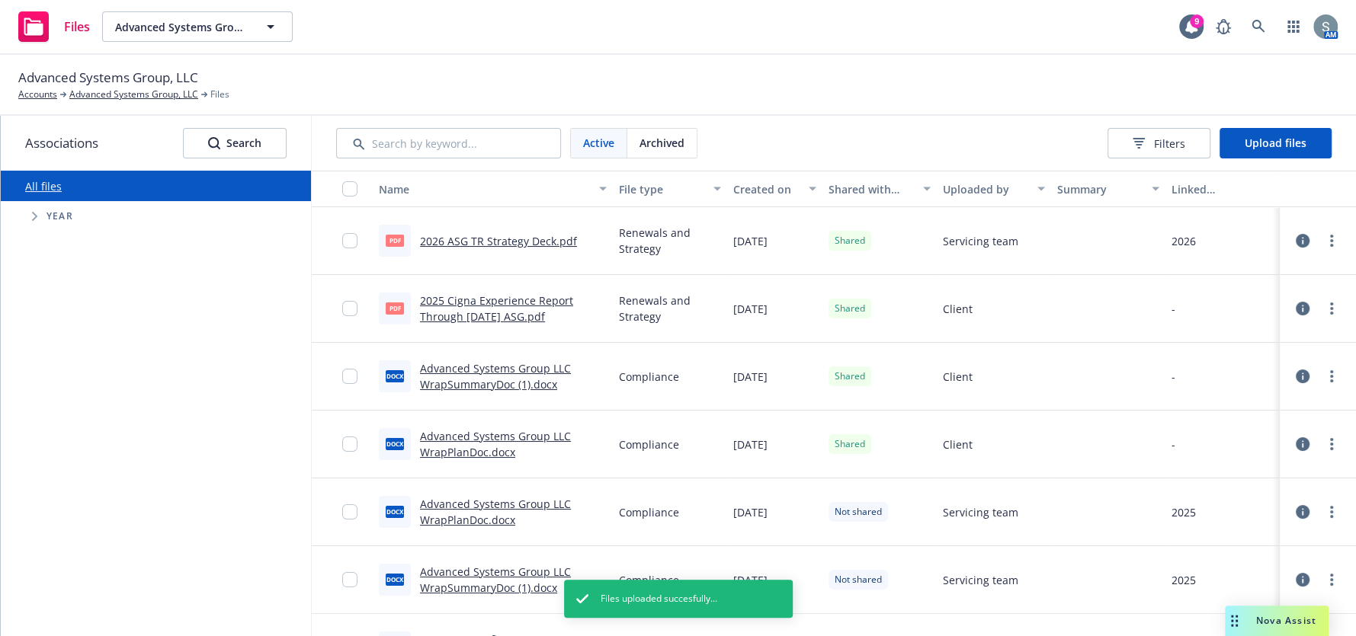
click at [26, 213] on span "Tree Example" at bounding box center [34, 216] width 24 height 24
click at [70, 459] on input "Tree Example" at bounding box center [73, 460] width 15 height 15
